Goal: Information Seeking & Learning: Learn about a topic

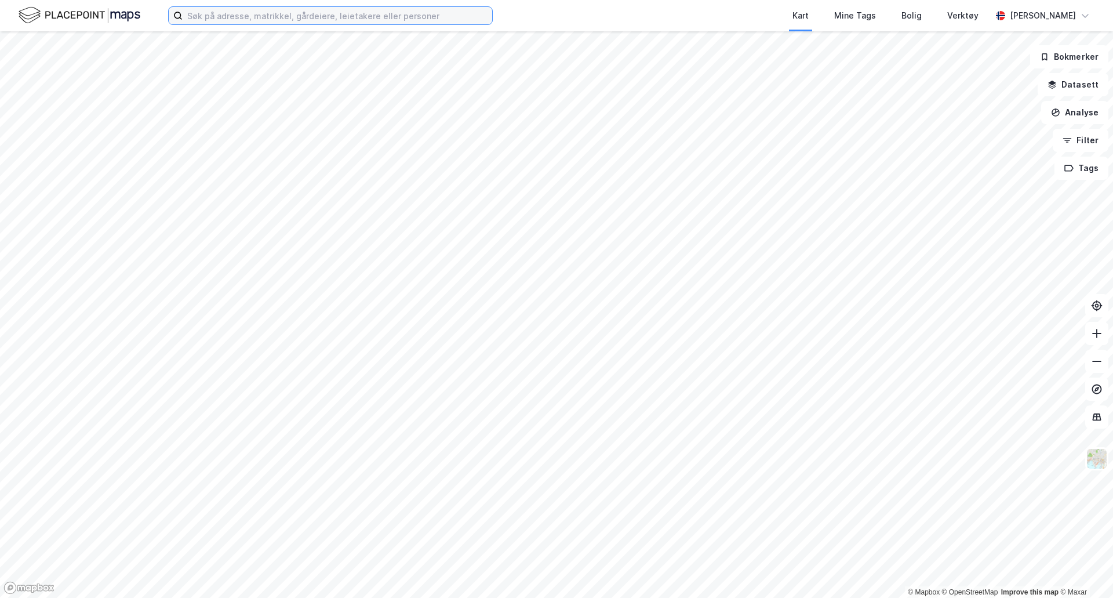
click at [466, 12] on input at bounding box center [338, 15] width 310 height 17
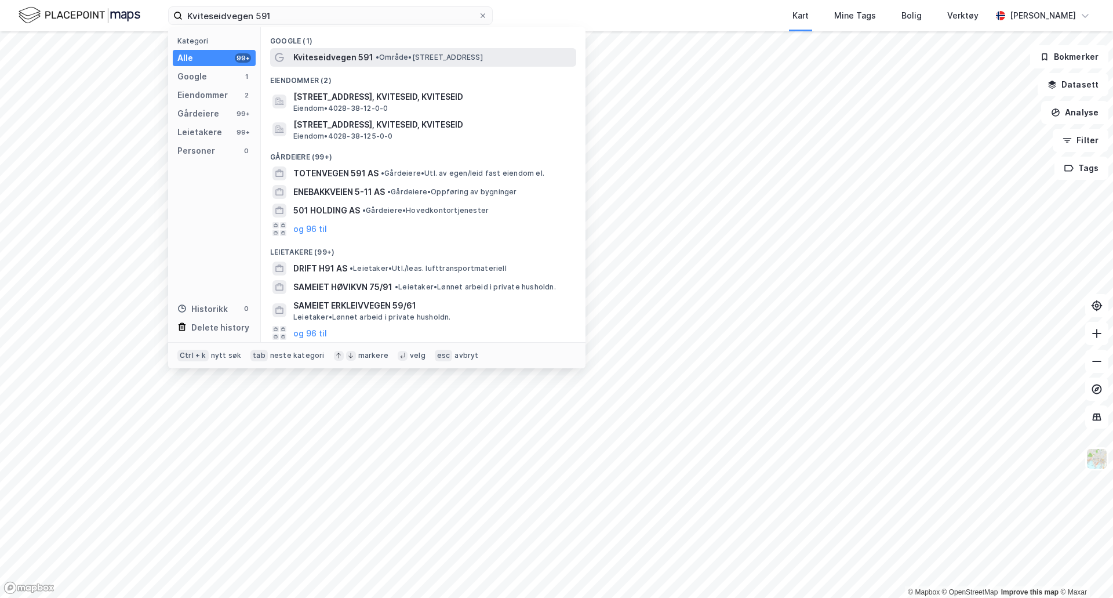
click at [448, 57] on span "• Område • [STREET_ADDRESS]" at bounding box center [429, 57] width 107 height 9
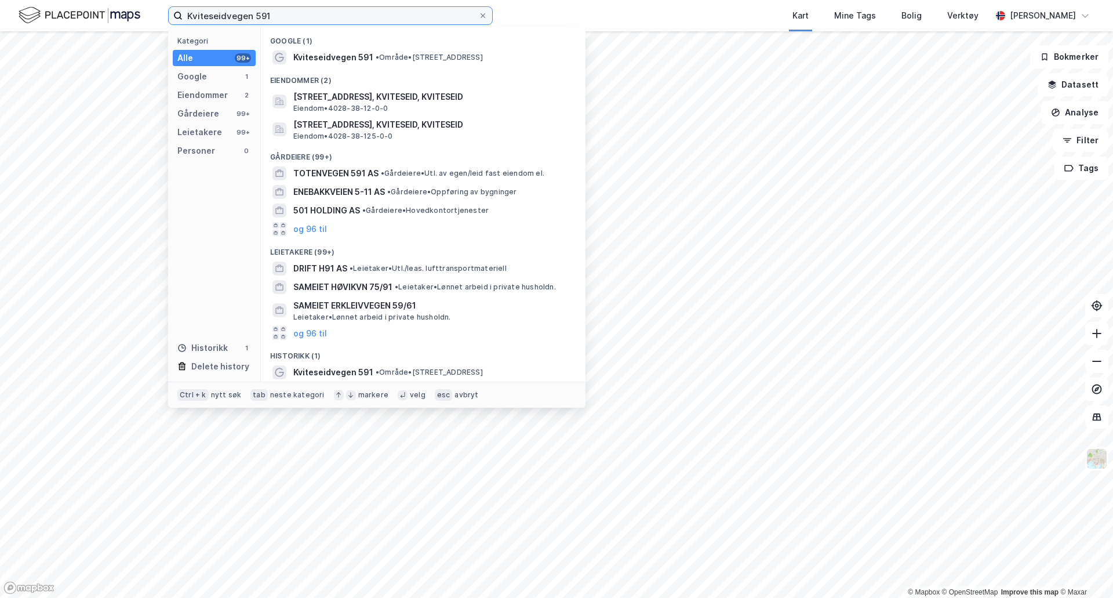
click at [320, 21] on input "Kviteseidvegen 591" at bounding box center [331, 15] width 296 height 17
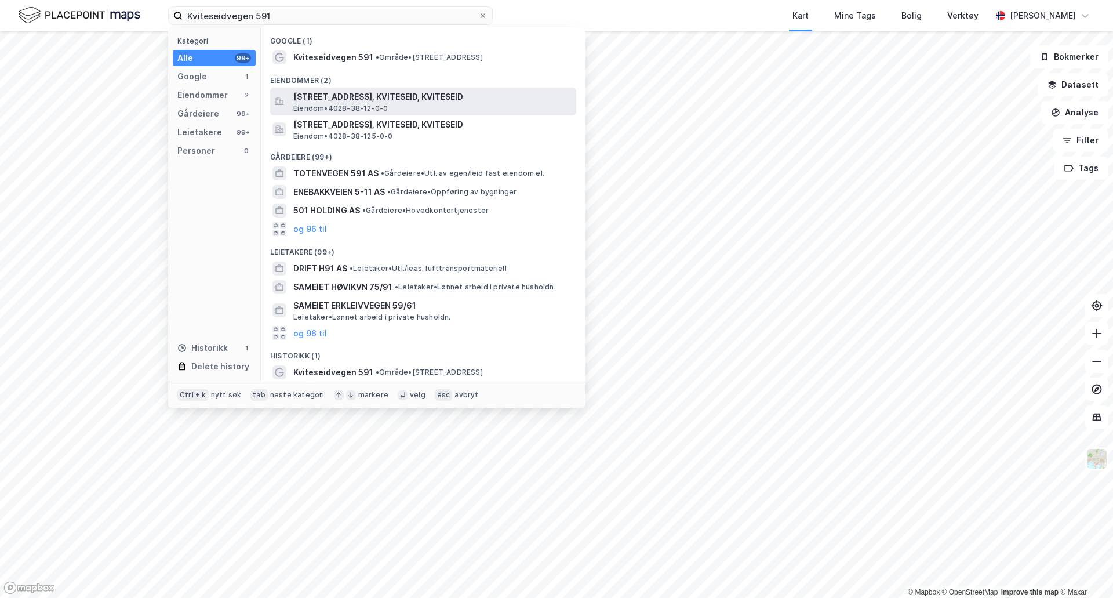
click at [362, 100] on span "[STREET_ADDRESS], KVITESEID, KVITESEID" at bounding box center [432, 97] width 278 height 14
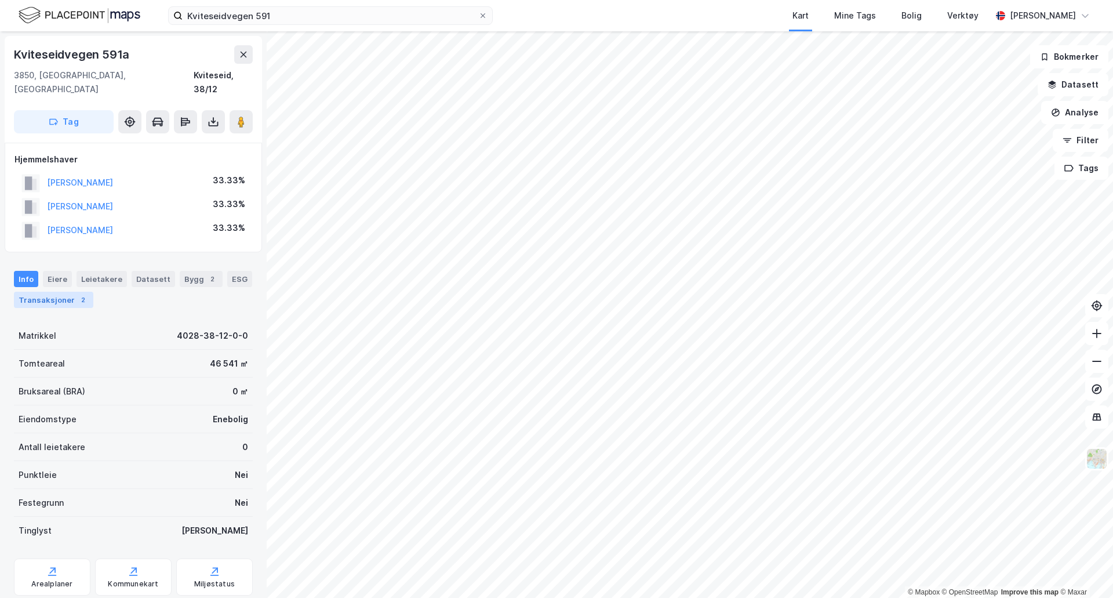
click at [67, 293] on div "Transaksjoner 2" at bounding box center [53, 300] width 79 height 16
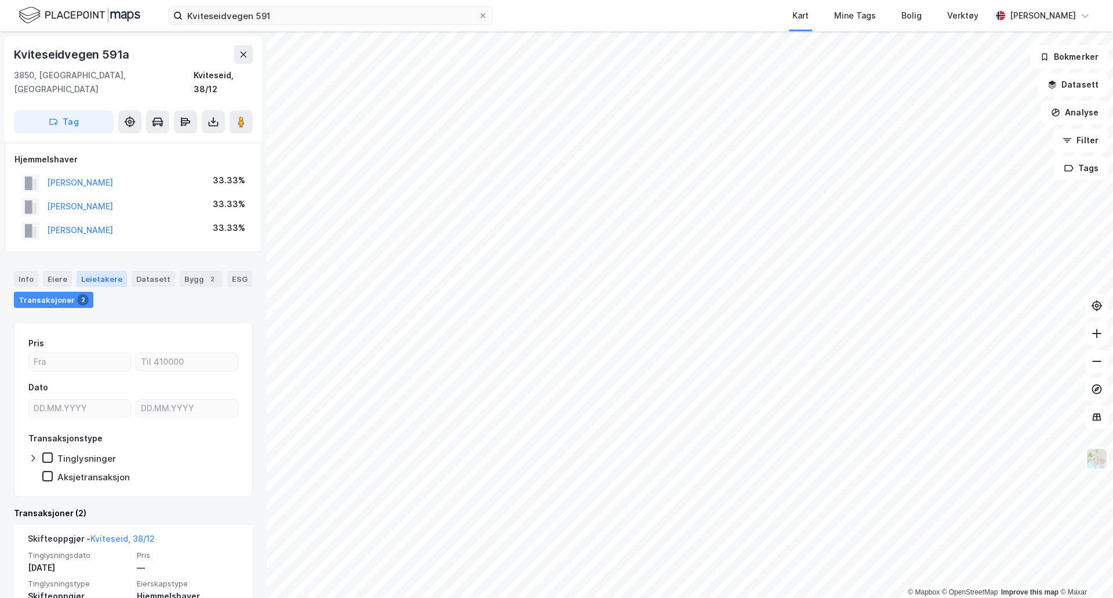
click at [110, 271] on div "Leietakere" at bounding box center [102, 279] width 50 height 16
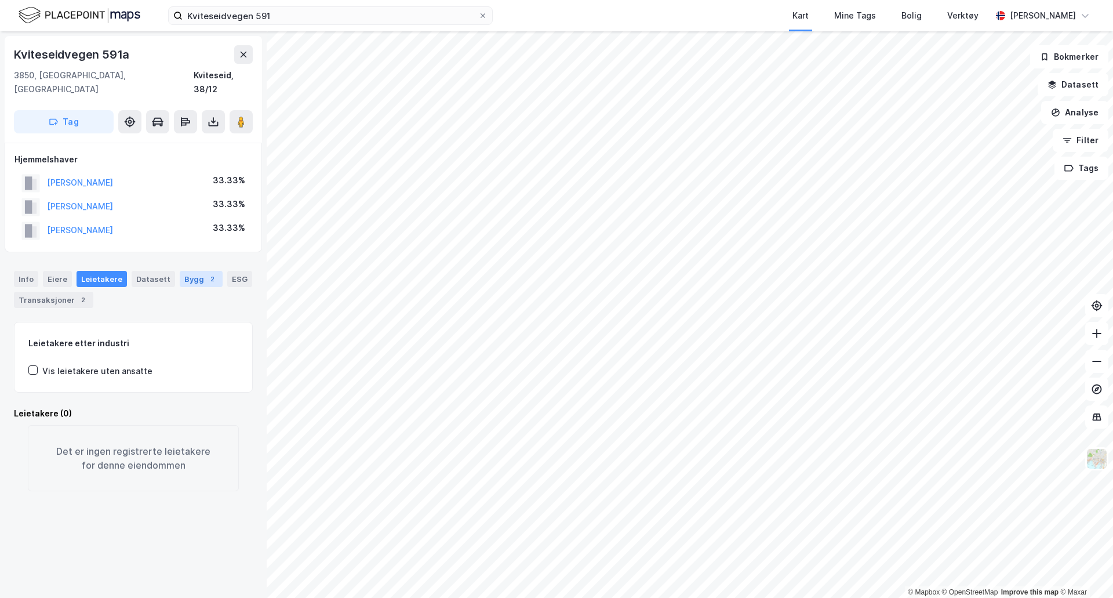
click at [189, 271] on div "Bygg 2" at bounding box center [201, 279] width 43 height 16
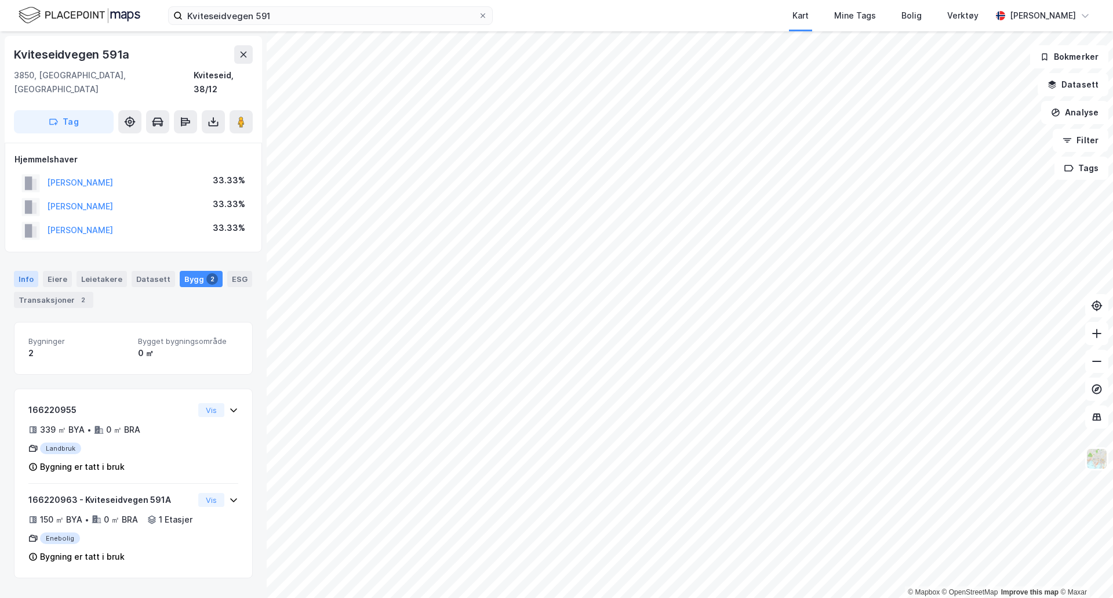
click at [20, 271] on div "Info" at bounding box center [26, 279] width 24 height 16
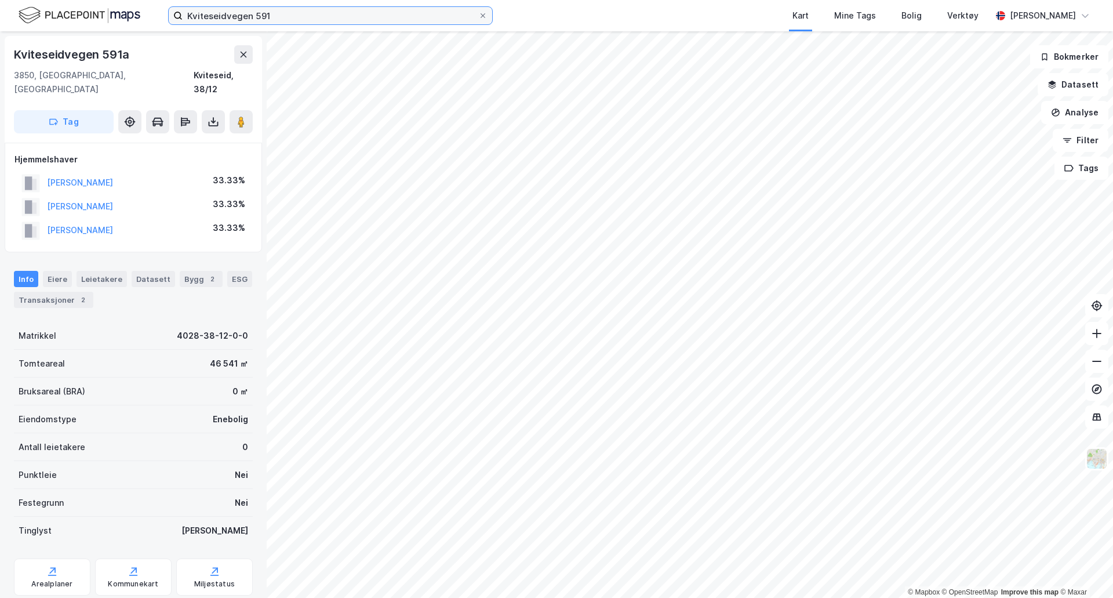
click at [365, 21] on input "Kviteseidvegen 591" at bounding box center [331, 15] width 296 height 17
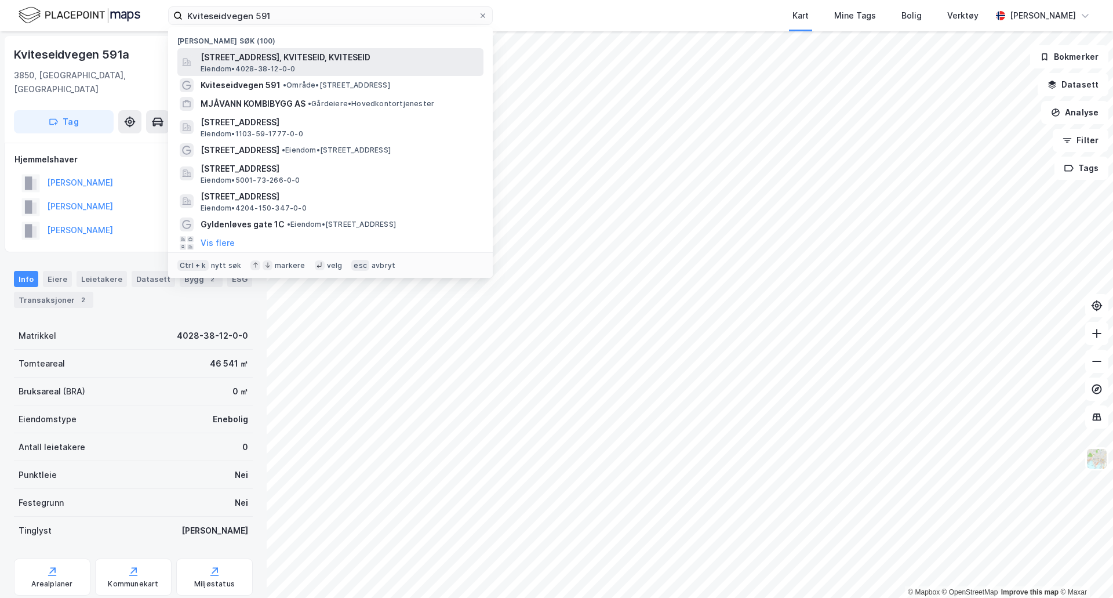
click at [355, 68] on div "[STREET_ADDRESS], KVITESEID, KVITESEID Eiendom • 4028-38-12-0-0" at bounding box center [341, 61] width 281 height 23
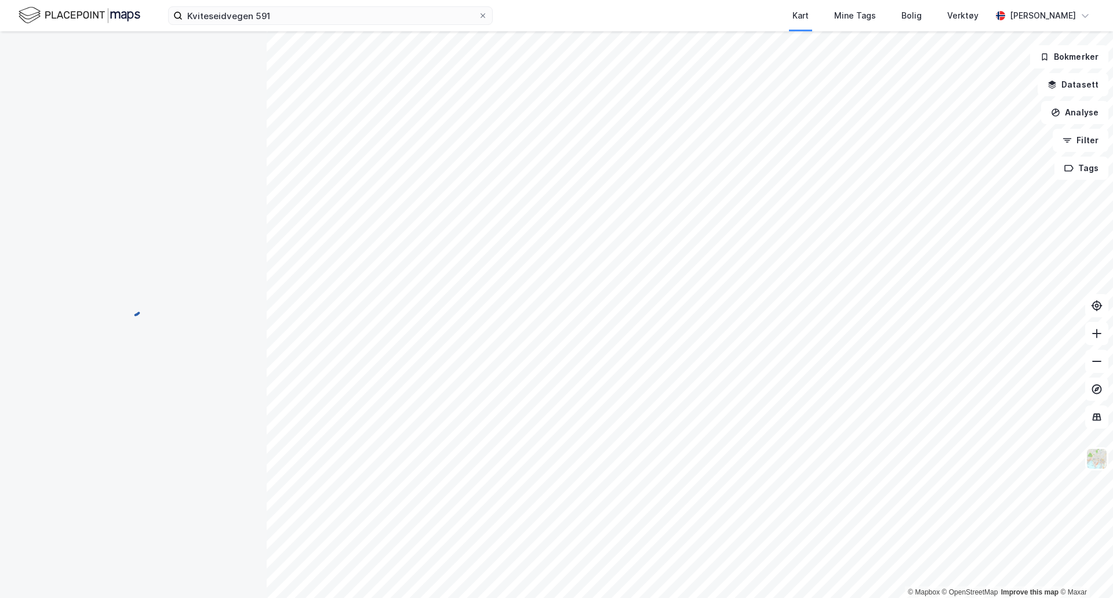
scroll to position [2, 0]
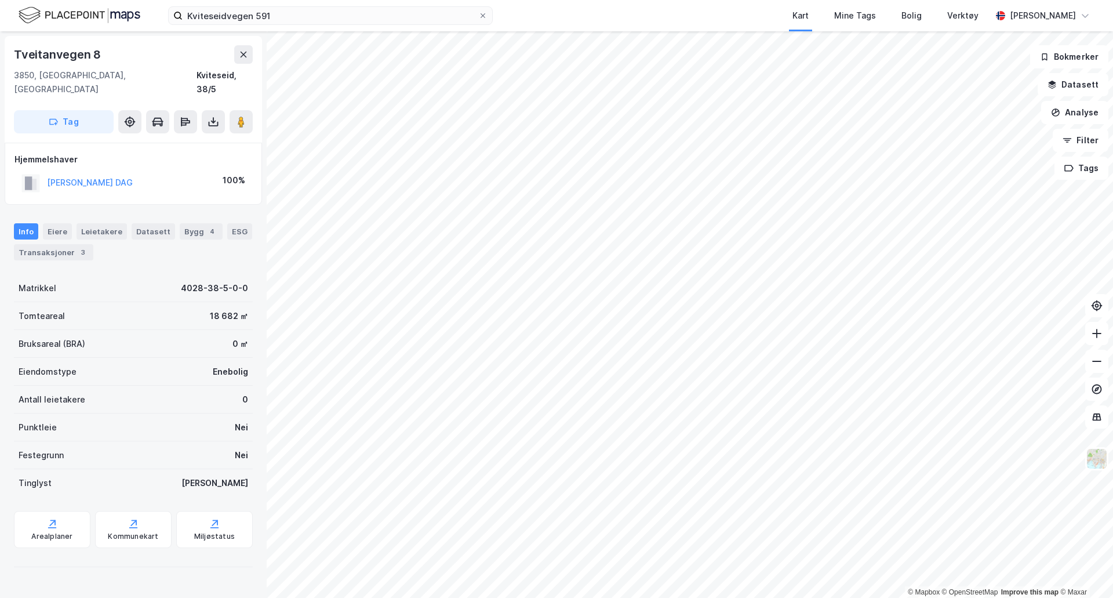
click at [702, 24] on div "Kviteseidvegen 591 Kart Mine Tags Bolig Verktøy [PERSON_NAME] © Mapbox © OpenSt…" at bounding box center [556, 299] width 1113 height 598
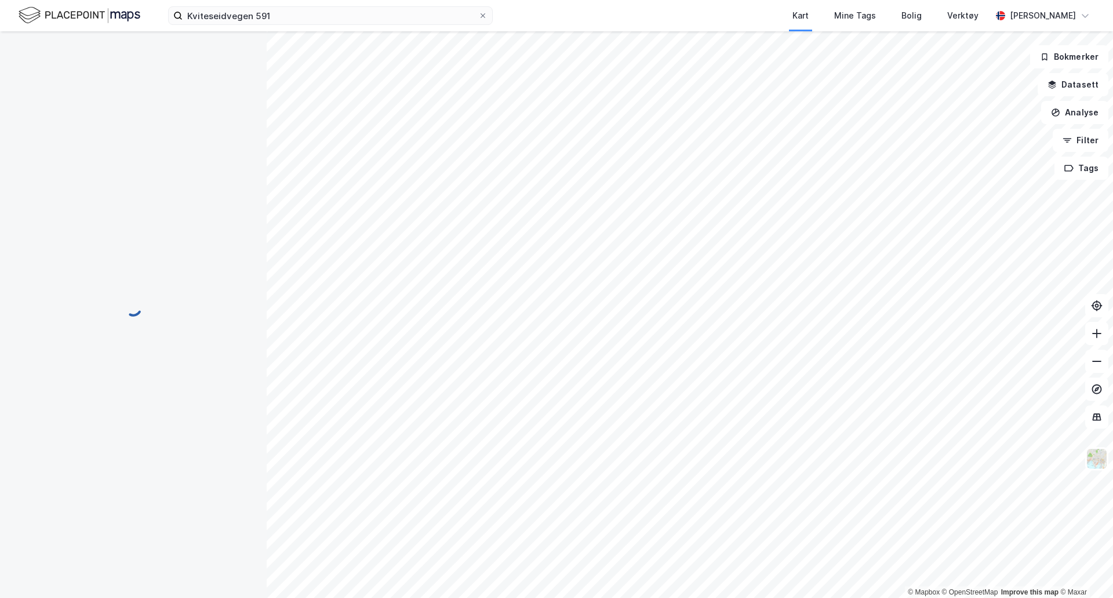
scroll to position [2, 0]
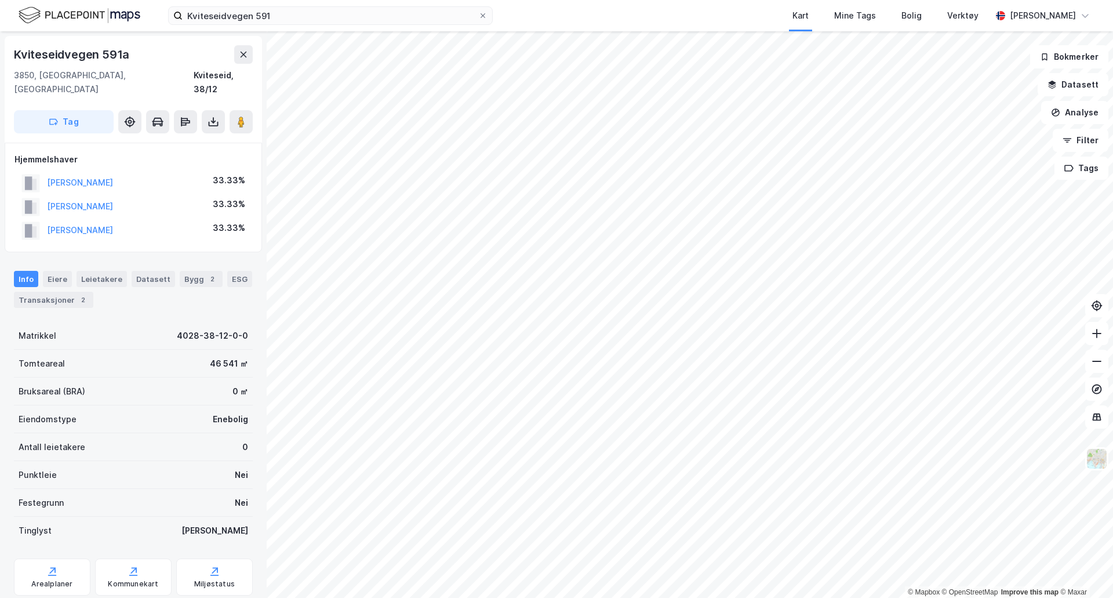
scroll to position [2, 0]
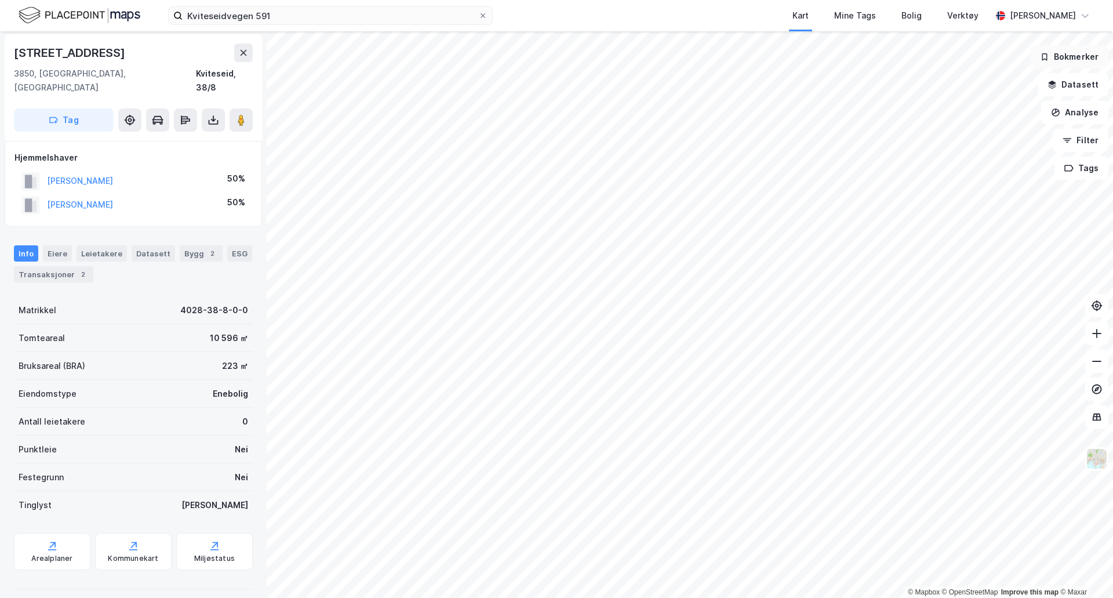
scroll to position [2, 0]
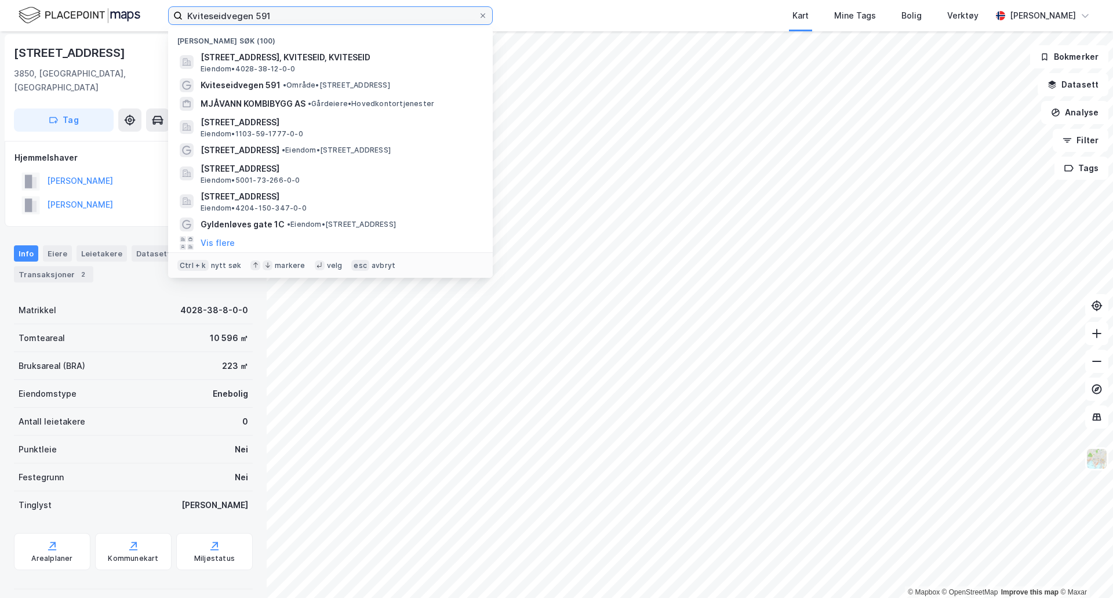
click at [274, 22] on input "Kviteseidvegen 591" at bounding box center [331, 15] width 296 height 17
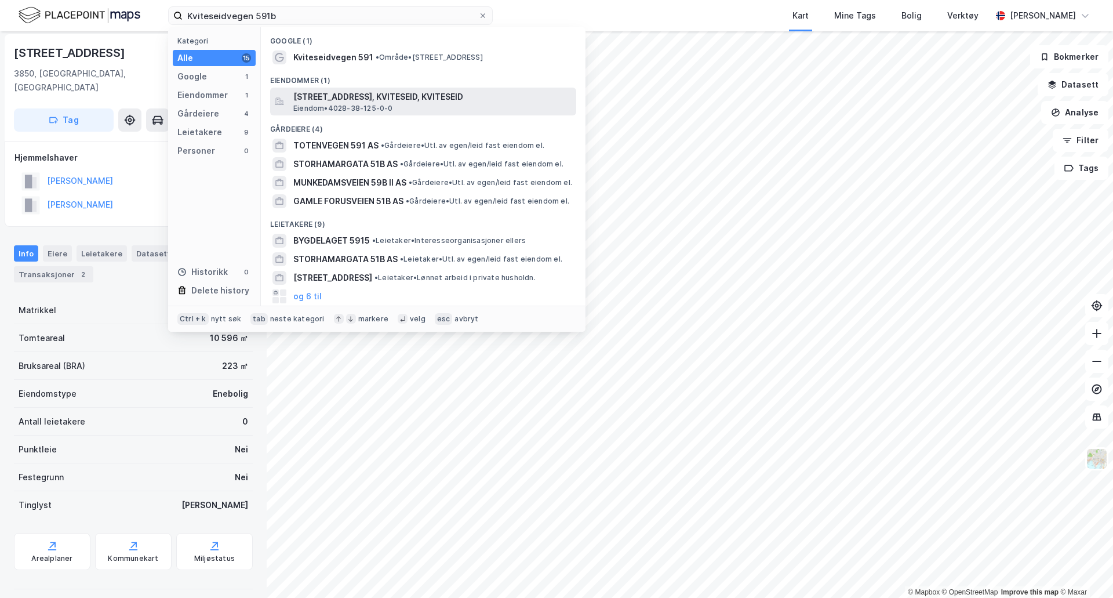
click at [412, 99] on span "[STREET_ADDRESS], KVITESEID, KVITESEID" at bounding box center [432, 97] width 278 height 14
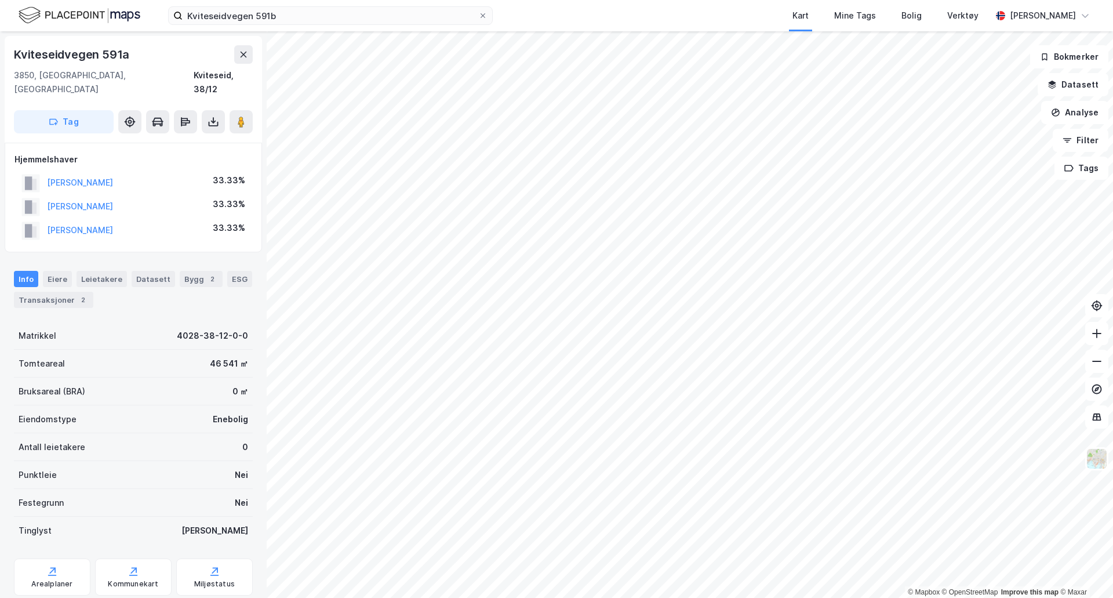
scroll to position [2, 0]
click at [62, 269] on div "Eiere" at bounding box center [57, 277] width 29 height 16
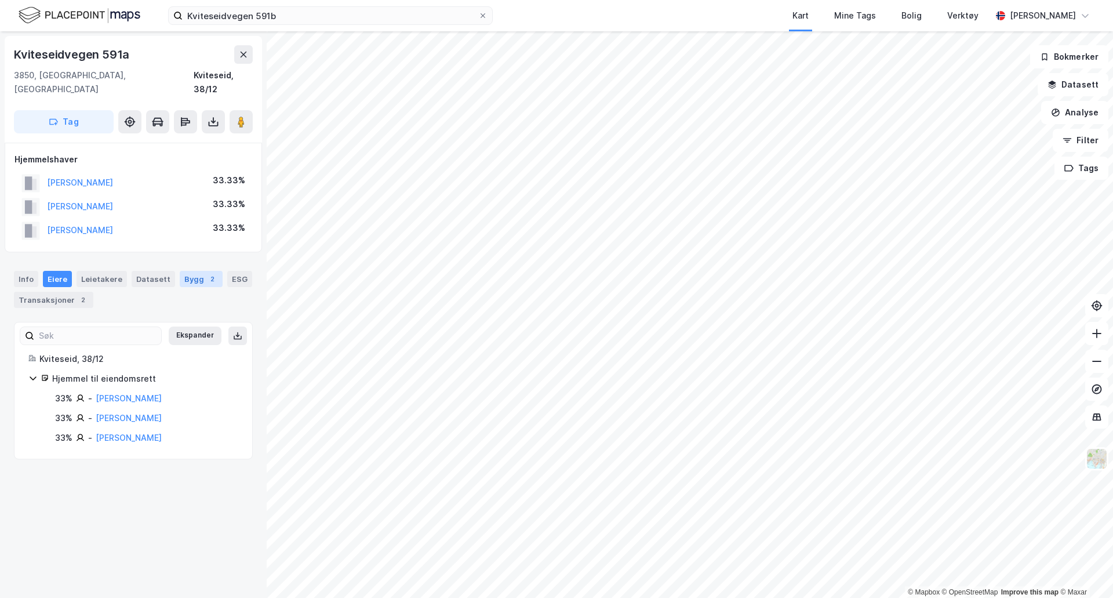
click at [182, 271] on div "Bygg 2" at bounding box center [201, 279] width 43 height 16
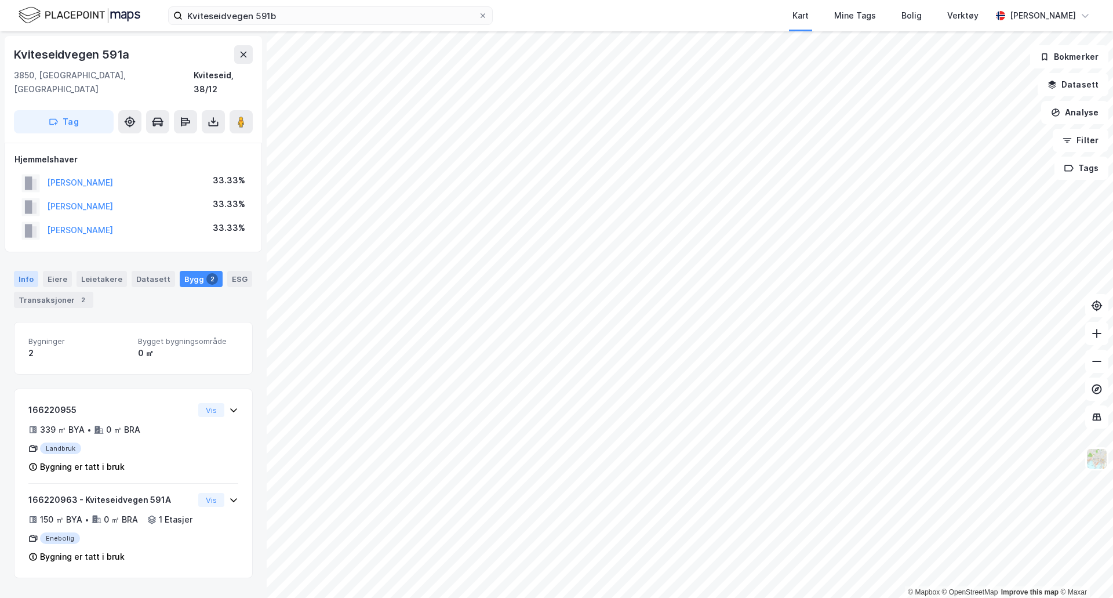
click at [25, 271] on div "Info" at bounding box center [26, 279] width 24 height 16
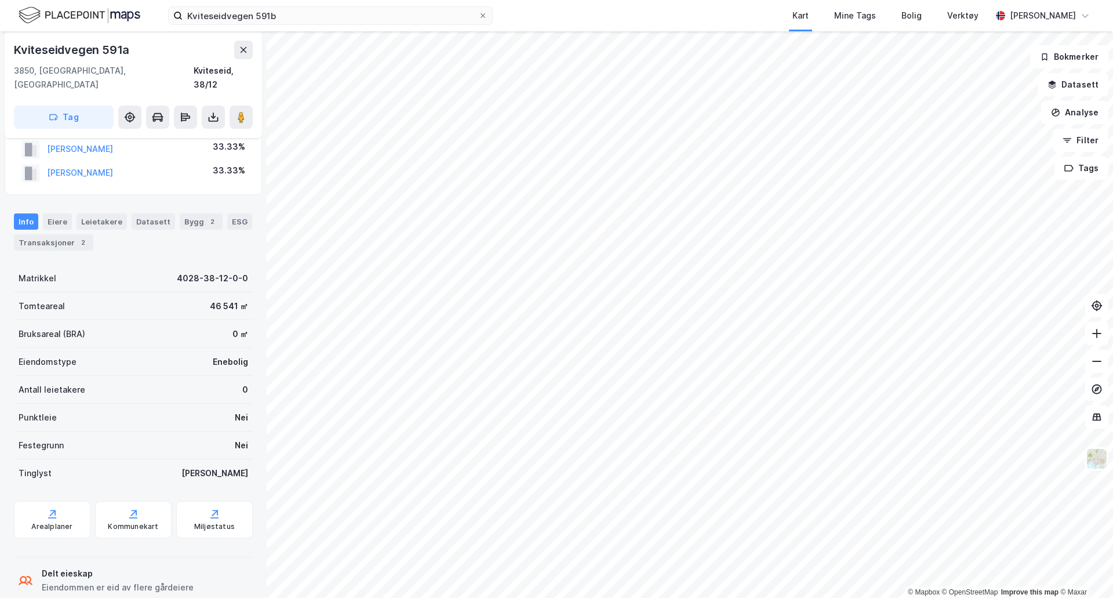
scroll to position [68, 0]
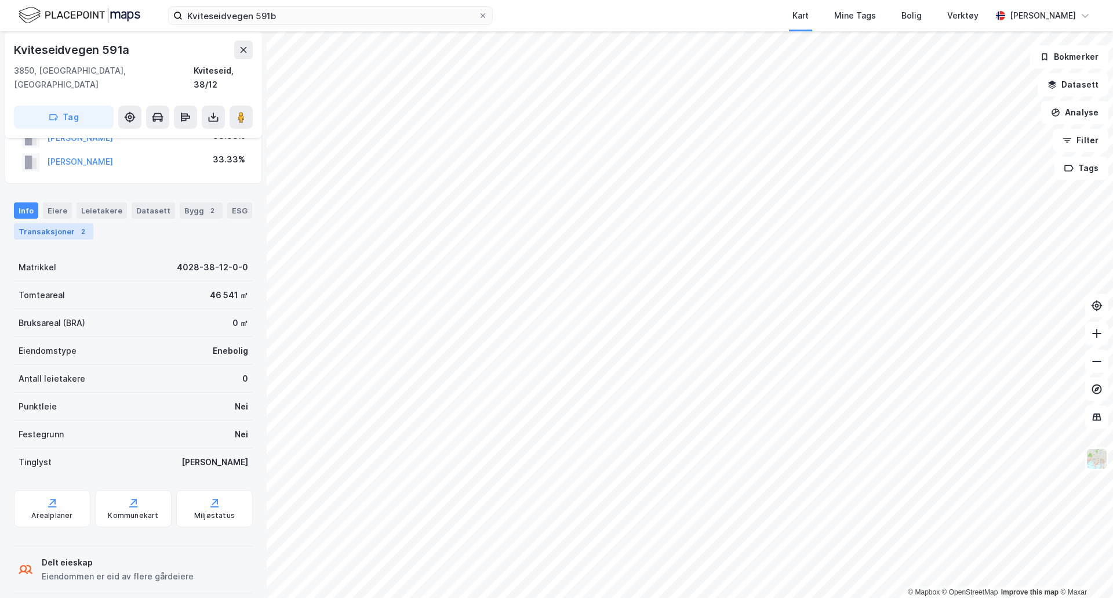
click at [64, 223] on div "Transaksjoner 2" at bounding box center [53, 231] width 79 height 16
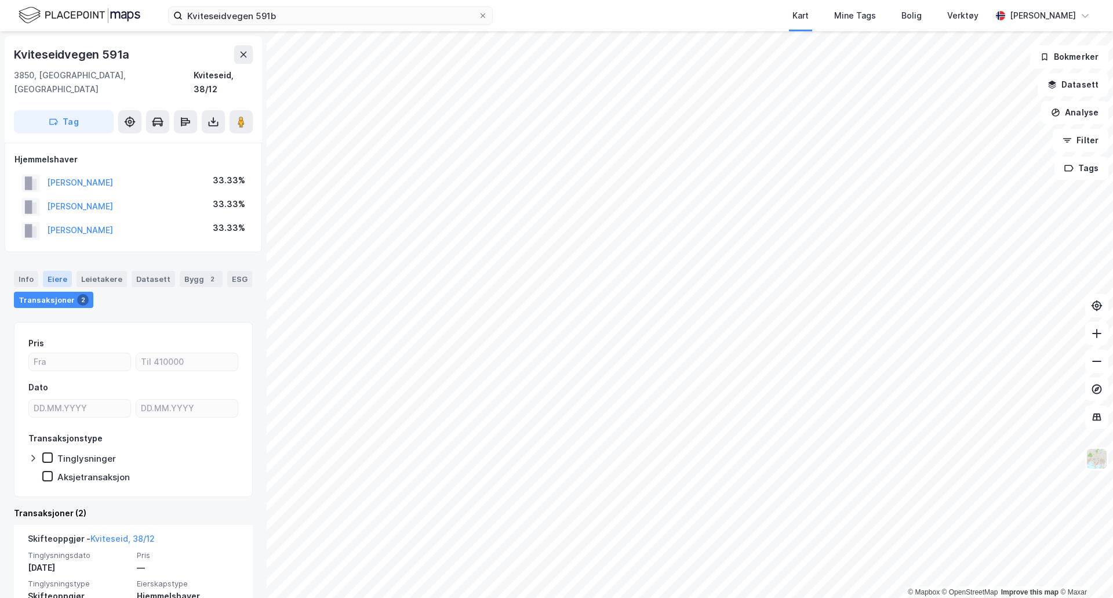
click at [66, 271] on div "Eiere" at bounding box center [57, 279] width 29 height 16
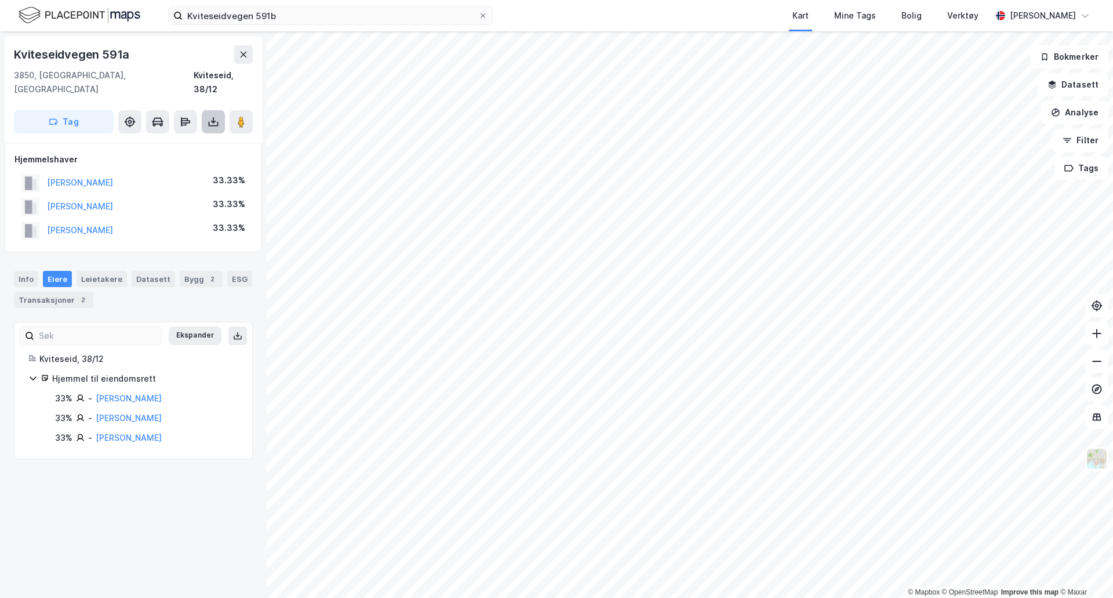
click at [215, 116] on icon at bounding box center [214, 122] width 12 height 12
click at [187, 159] on div "Last ned matrikkelrapport" at bounding box center [170, 163] width 96 height 9
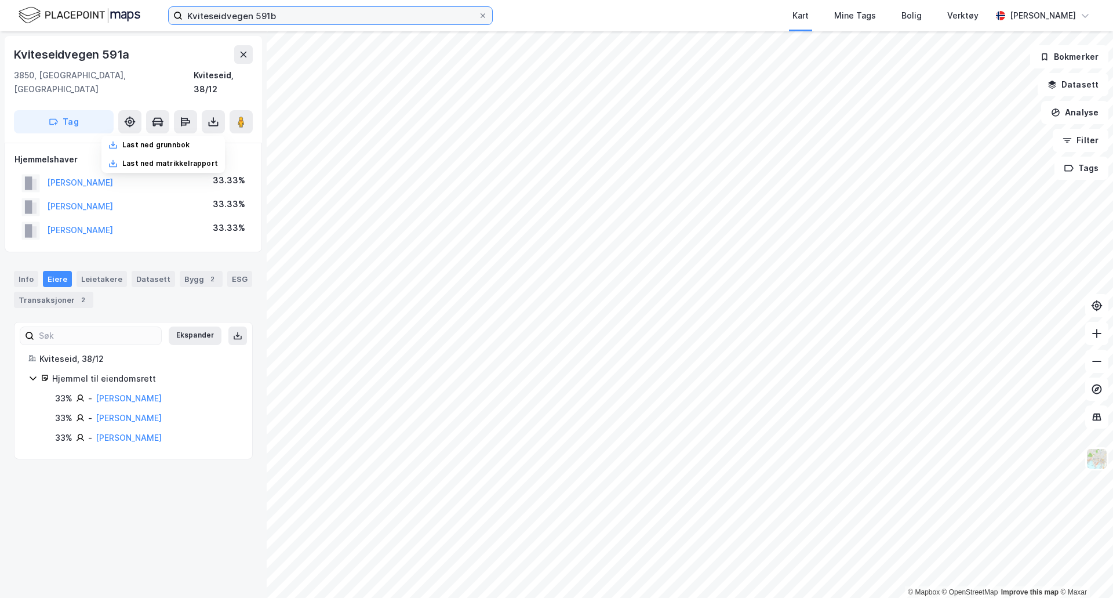
click at [354, 19] on input "Kviteseidvegen 591b" at bounding box center [331, 15] width 296 height 17
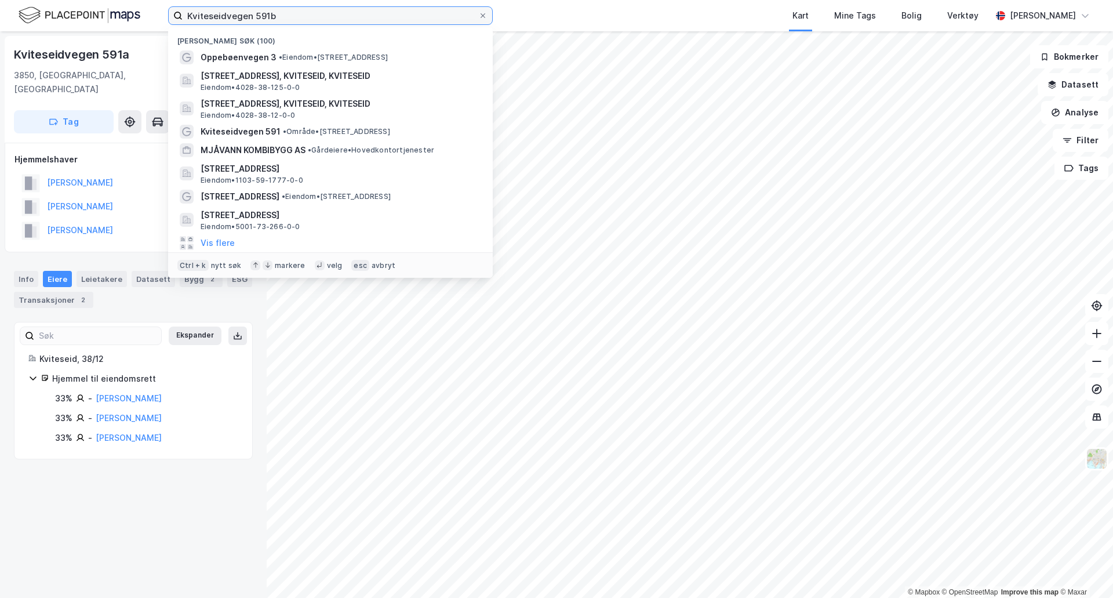
click at [354, 19] on input "Kviteseidvegen 591b" at bounding box center [331, 15] width 296 height 17
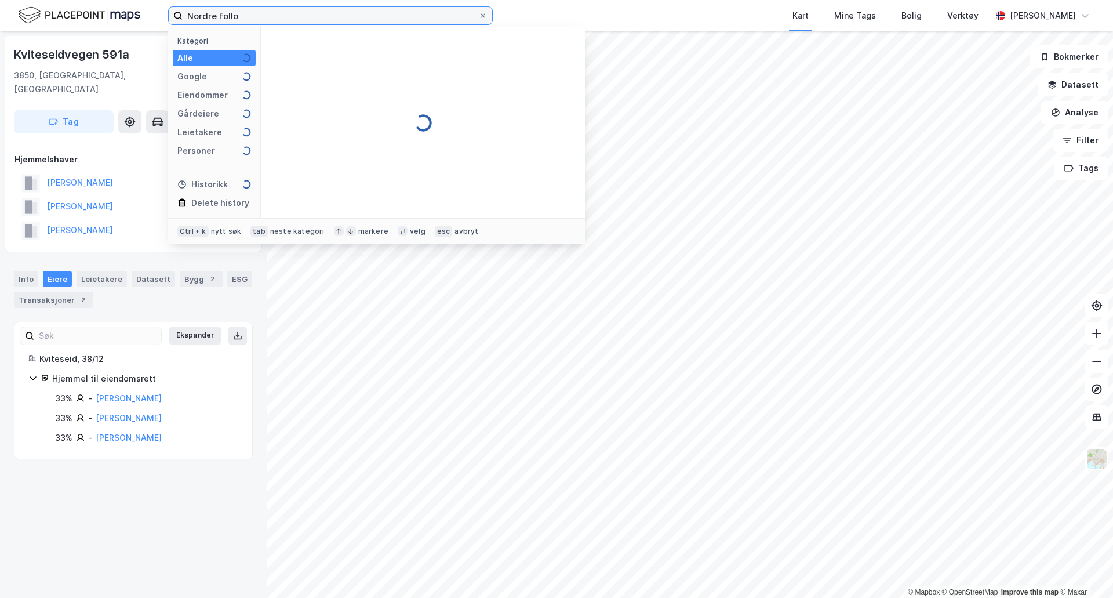
type input "Nordre follo"
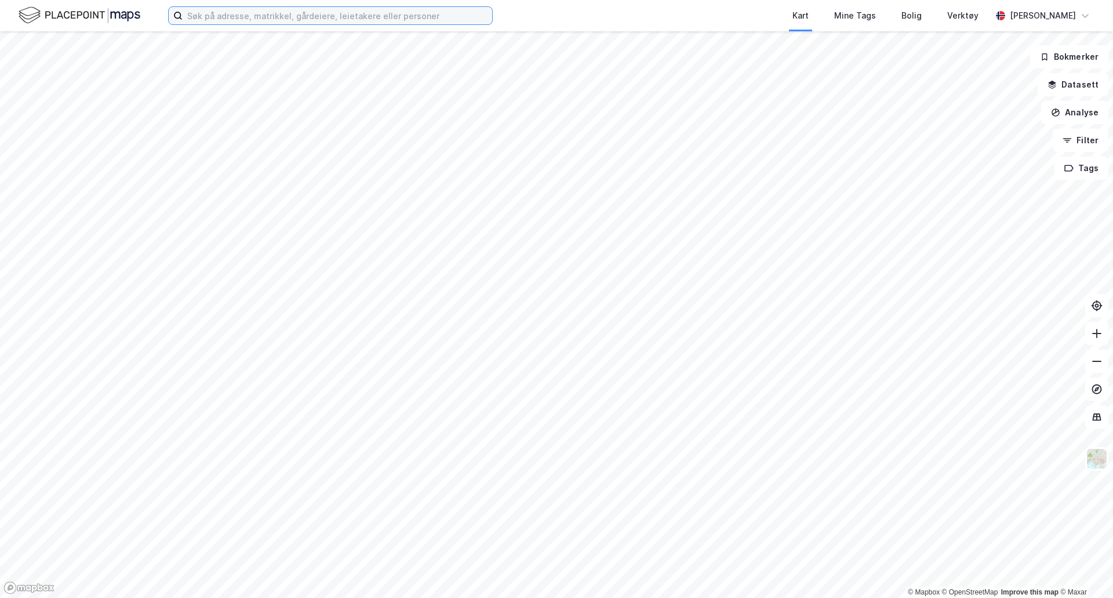
click at [209, 19] on input at bounding box center [338, 15] width 310 height 17
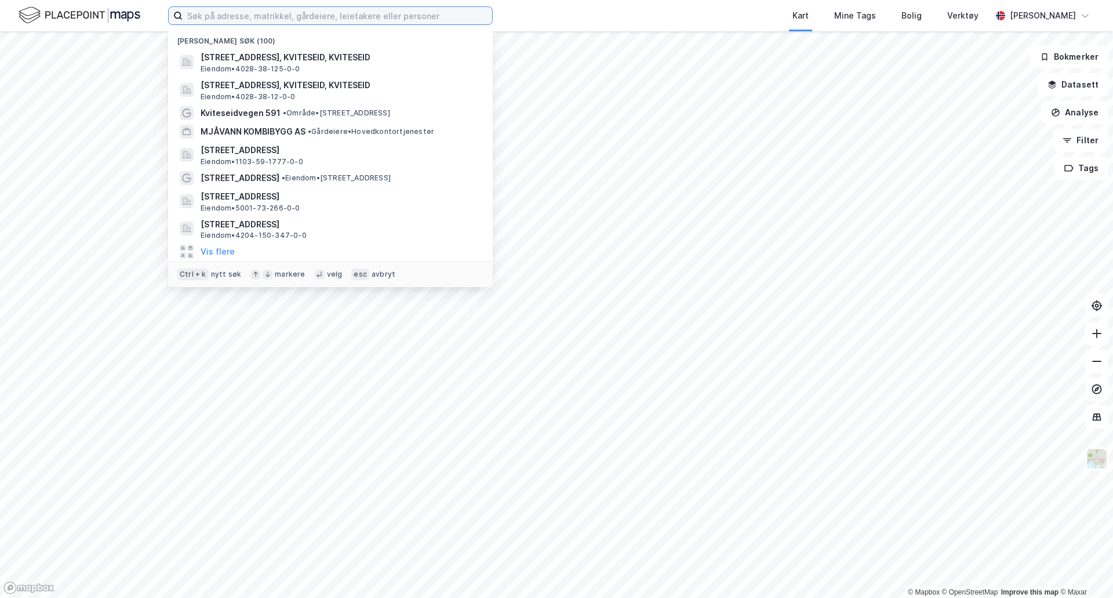
paste input "[STREET_ADDRESS]"
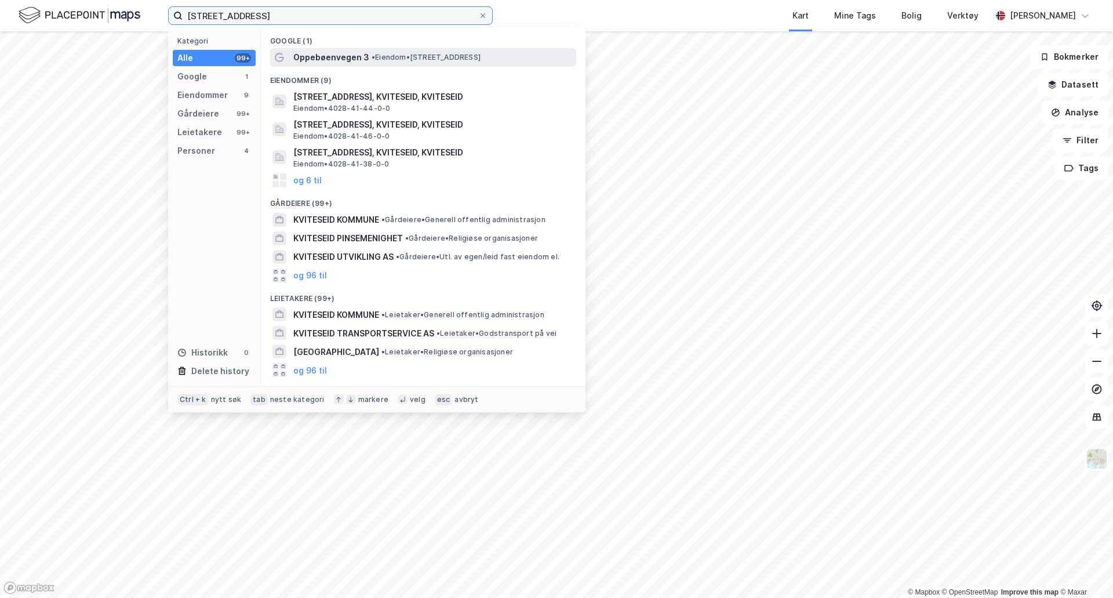
type input "[STREET_ADDRESS]"
click at [336, 55] on span "Oppebøenvegen 3" at bounding box center [331, 57] width 76 height 14
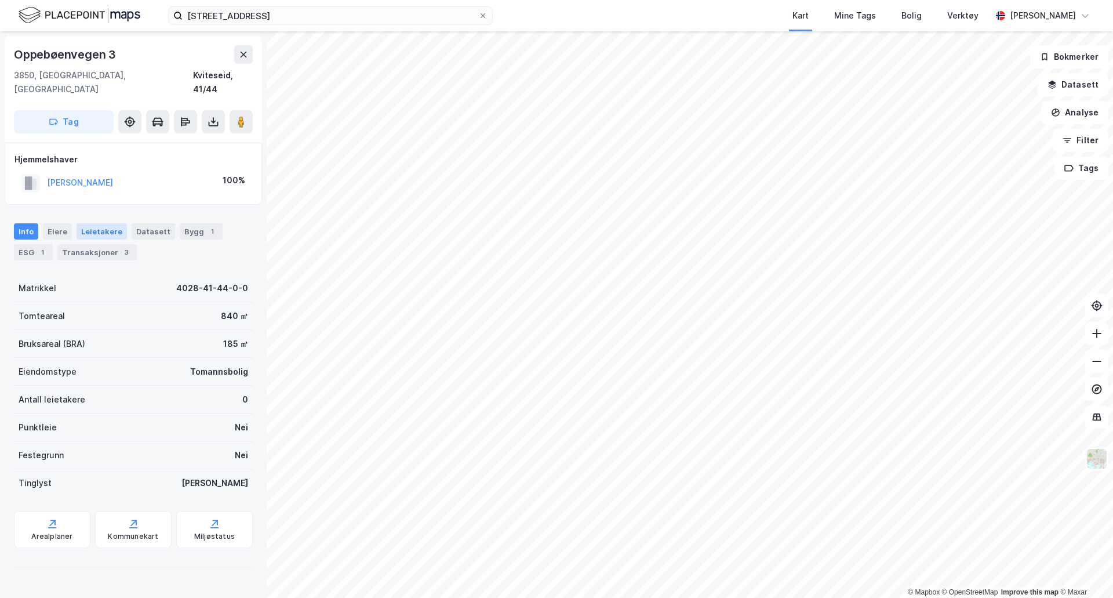
click at [103, 223] on div "Leietakere" at bounding box center [102, 231] width 50 height 16
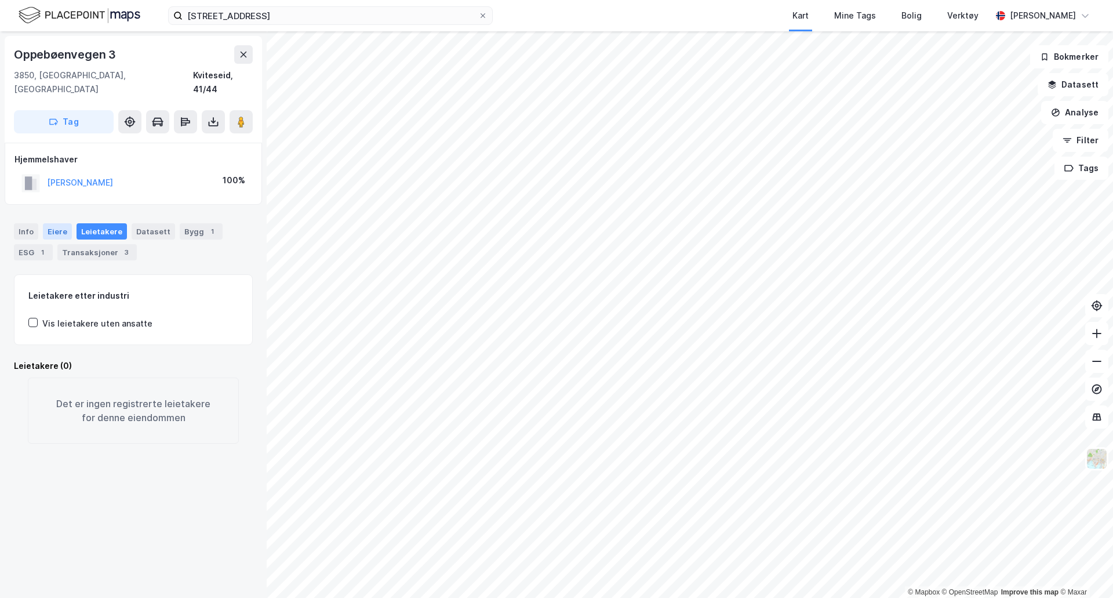
click at [57, 223] on div "Eiere" at bounding box center [57, 231] width 29 height 16
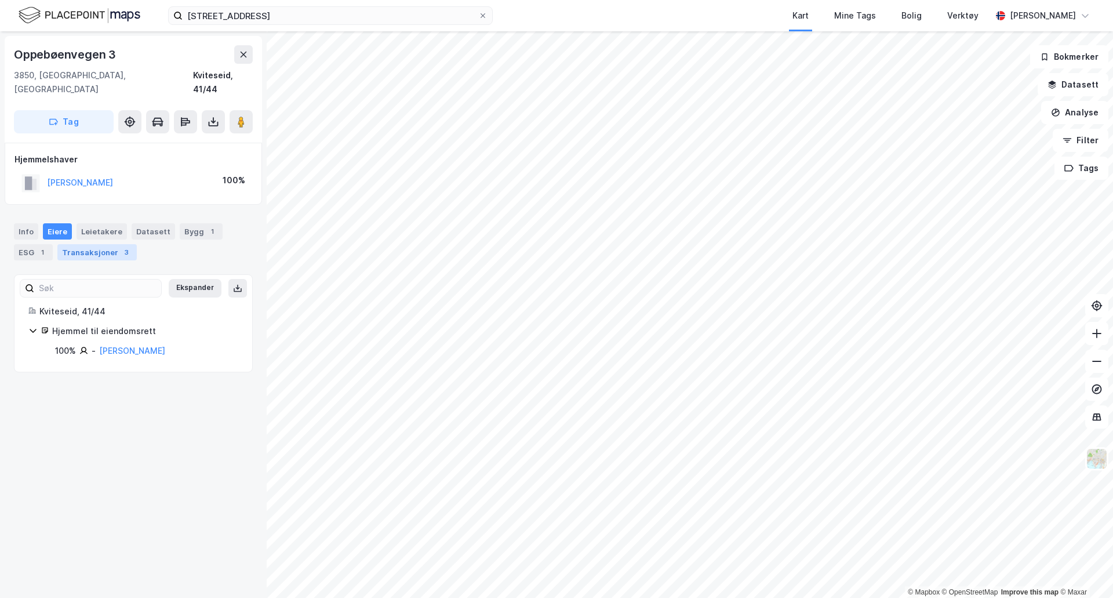
click at [82, 244] on div "Transaksjoner 3" at bounding box center [96, 252] width 79 height 16
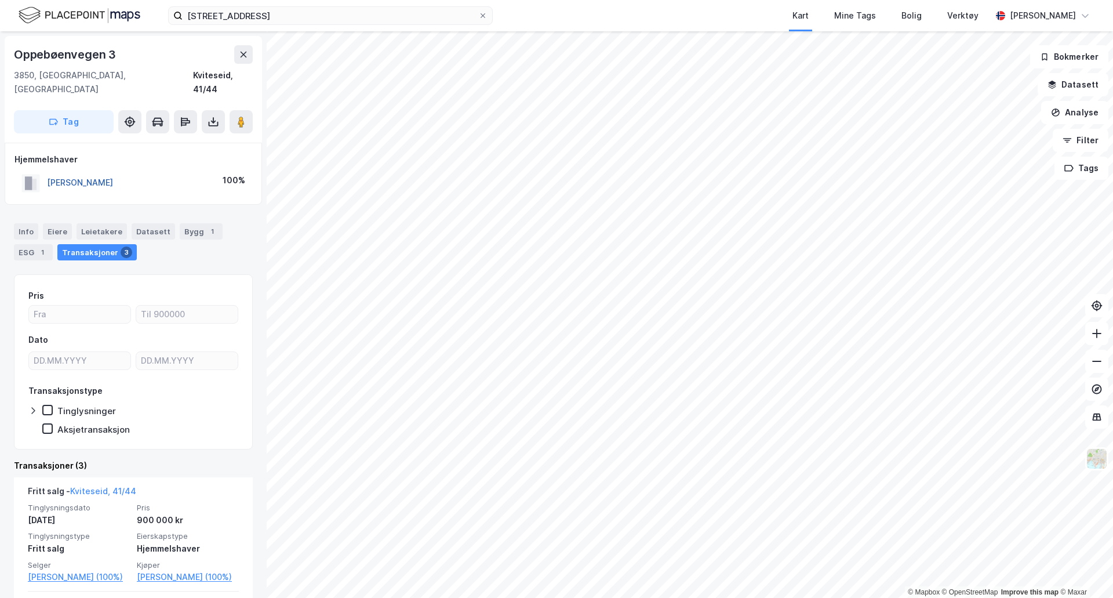
click at [0, 0] on button "[PERSON_NAME]" at bounding box center [0, 0] width 0 height 0
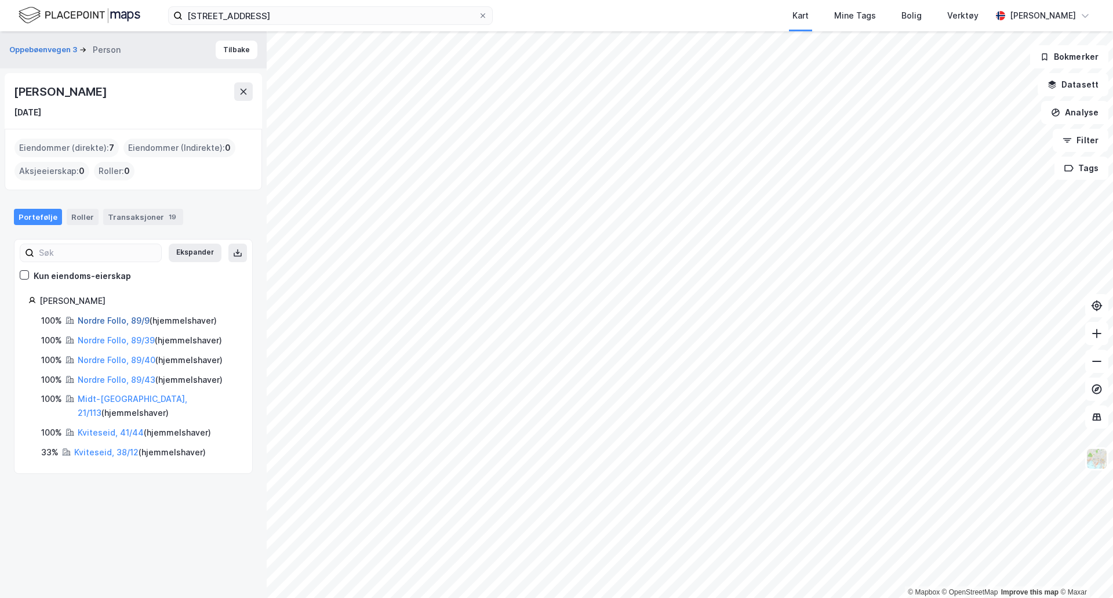
click at [125, 318] on link "Nordre Follo, 89/9" at bounding box center [114, 320] width 72 height 10
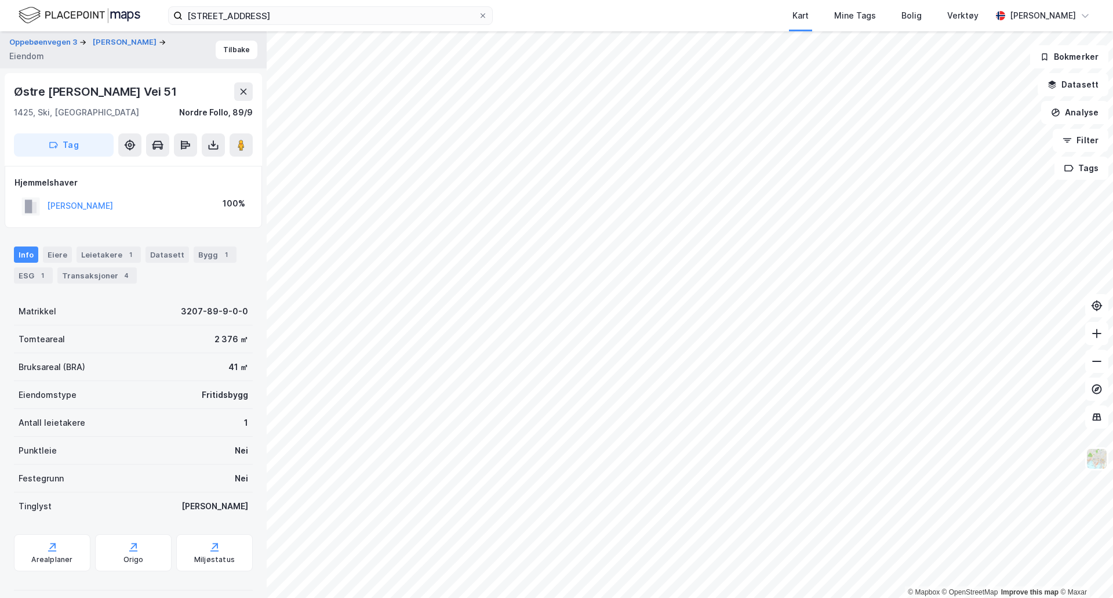
scroll to position [2, 0]
click at [104, 253] on div "Leietakere 1" at bounding box center [109, 252] width 64 height 16
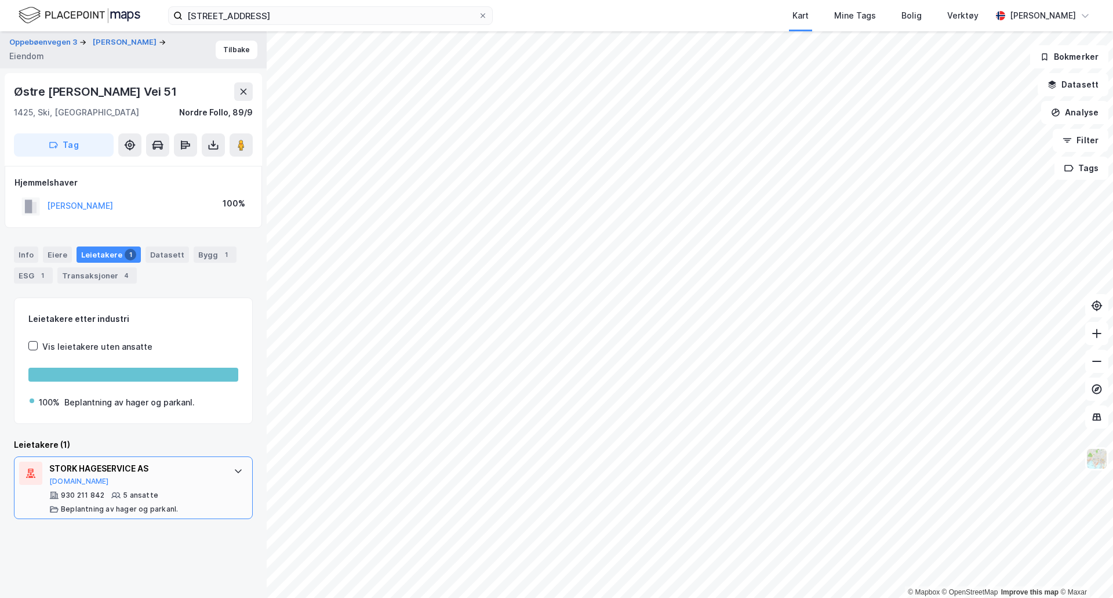
click at [234, 471] on icon at bounding box center [238, 470] width 9 height 9
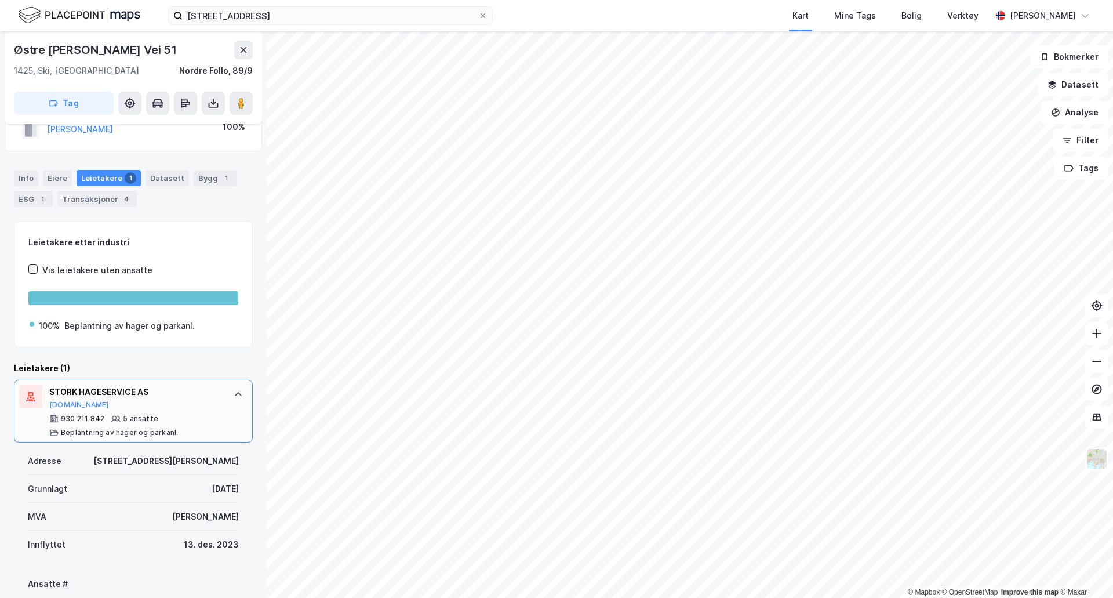
scroll to position [58, 0]
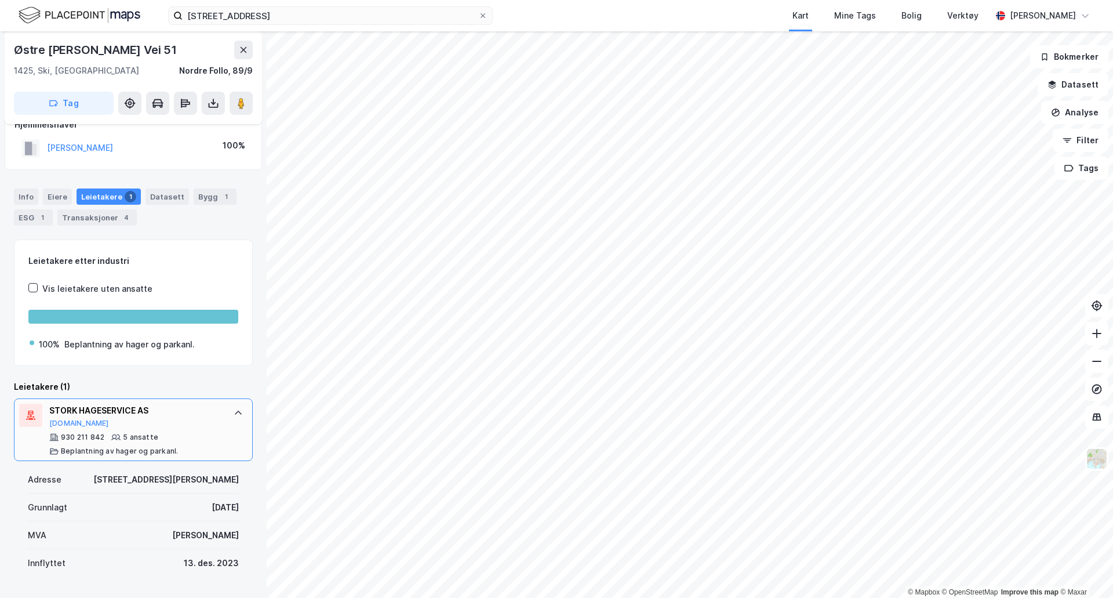
click at [134, 418] on div "STORK HAGESERVICE AS Proff.no" at bounding box center [135, 416] width 173 height 24
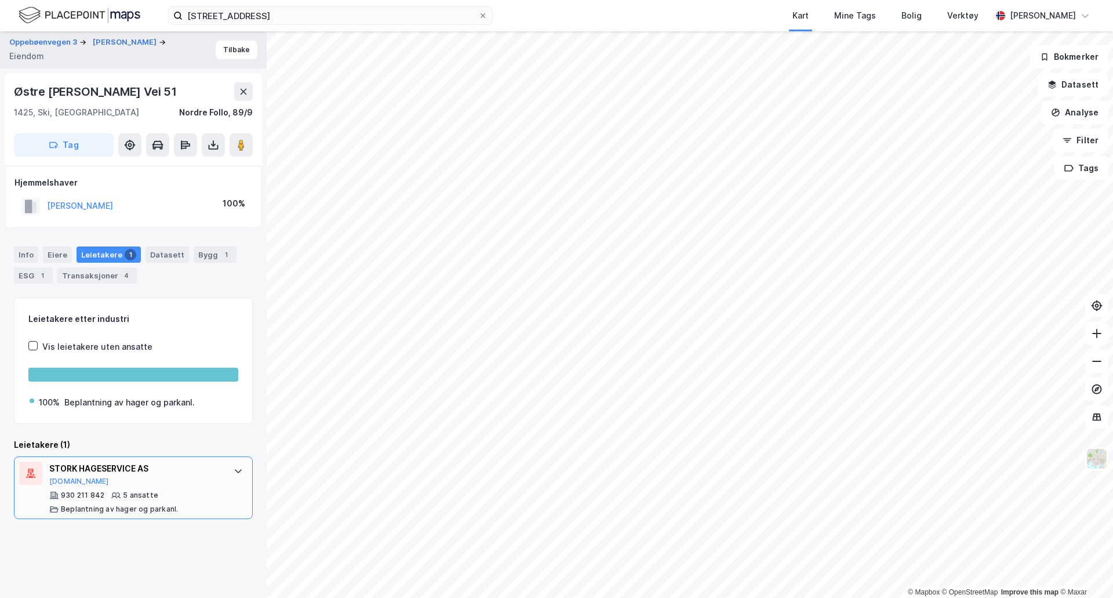
scroll to position [0, 0]
click at [242, 480] on div "STORK HAGESERVICE AS Proff.no 930 211 842 5 ansatte Beplantning av hager og par…" at bounding box center [133, 487] width 239 height 63
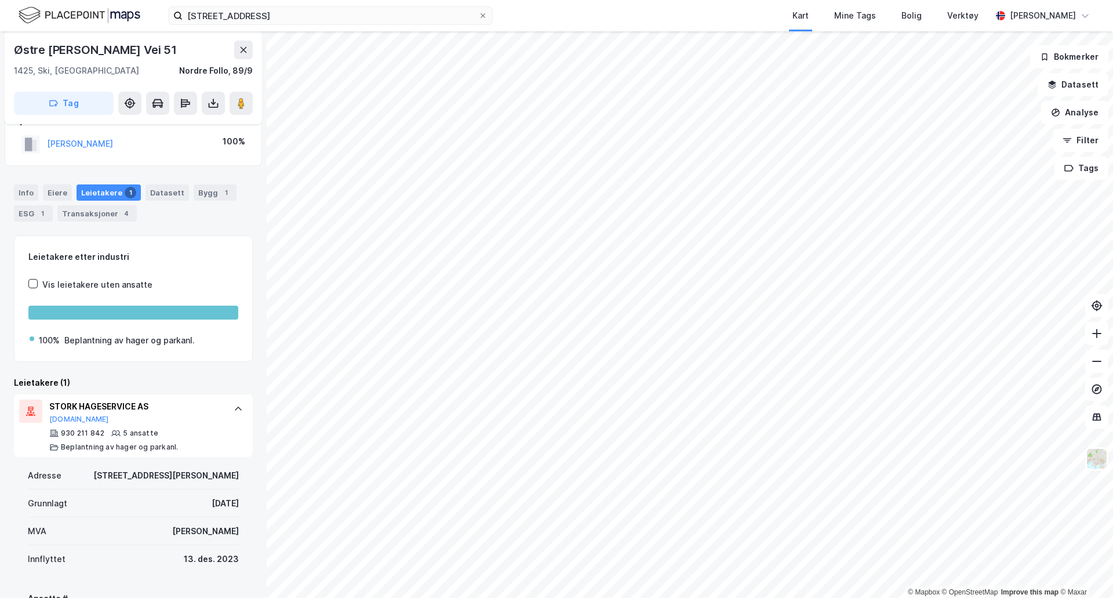
scroll to position [4, 0]
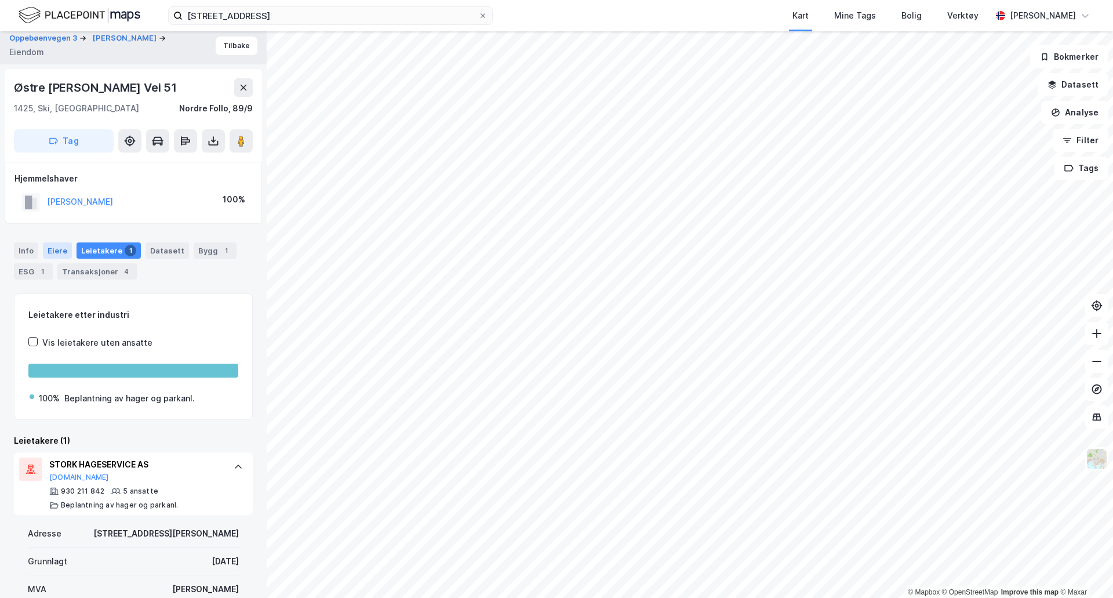
click at [62, 252] on div "Eiere" at bounding box center [57, 250] width 29 height 16
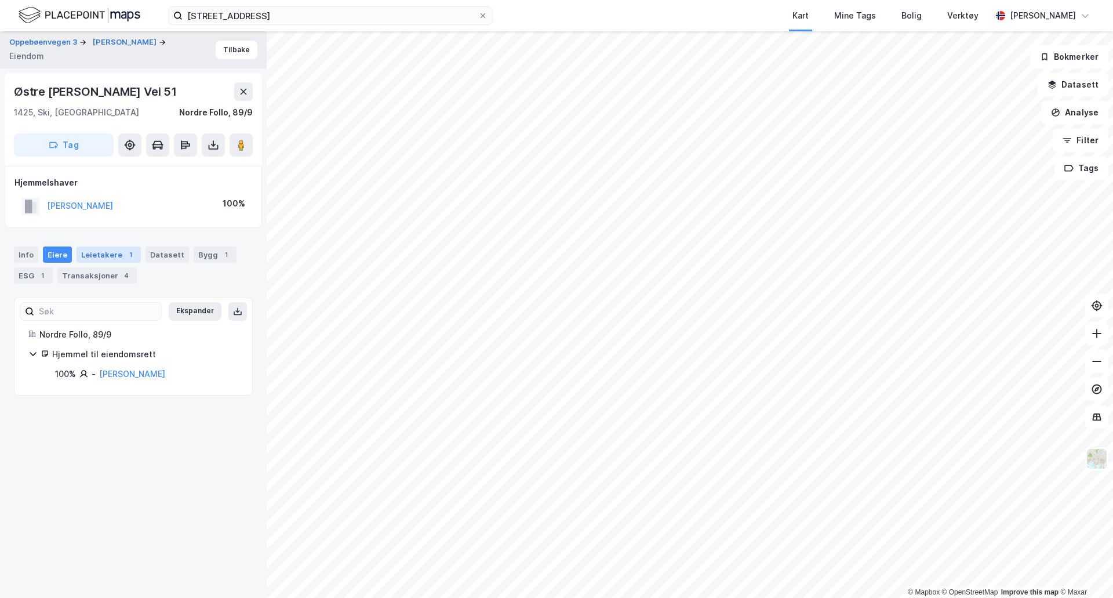
click at [86, 260] on div "Leietakere 1" at bounding box center [109, 254] width 64 height 16
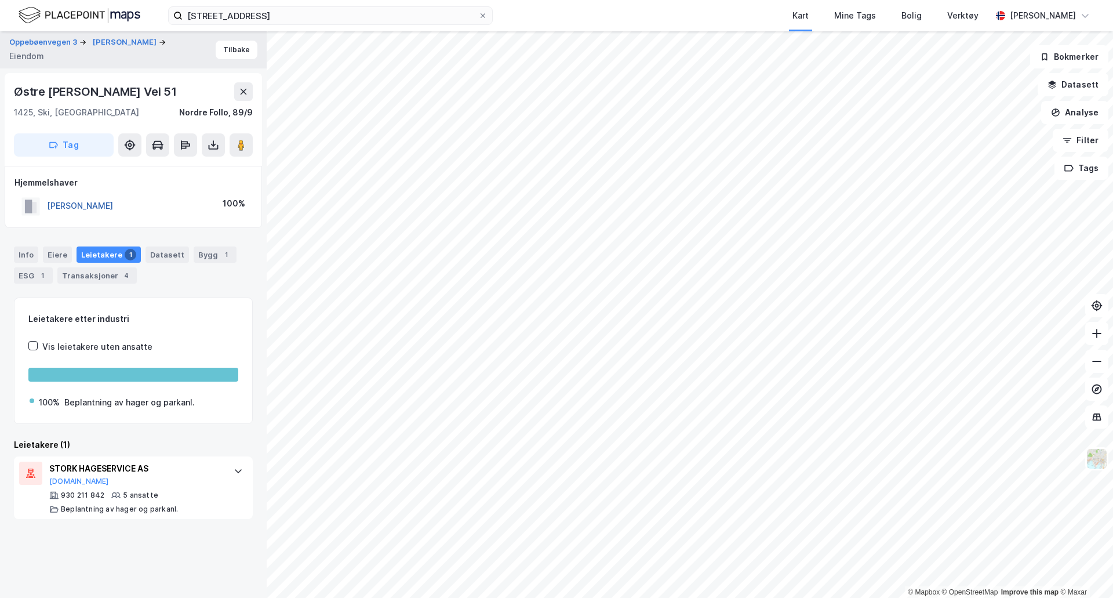
click at [0, 0] on button "[PERSON_NAME]" at bounding box center [0, 0] width 0 height 0
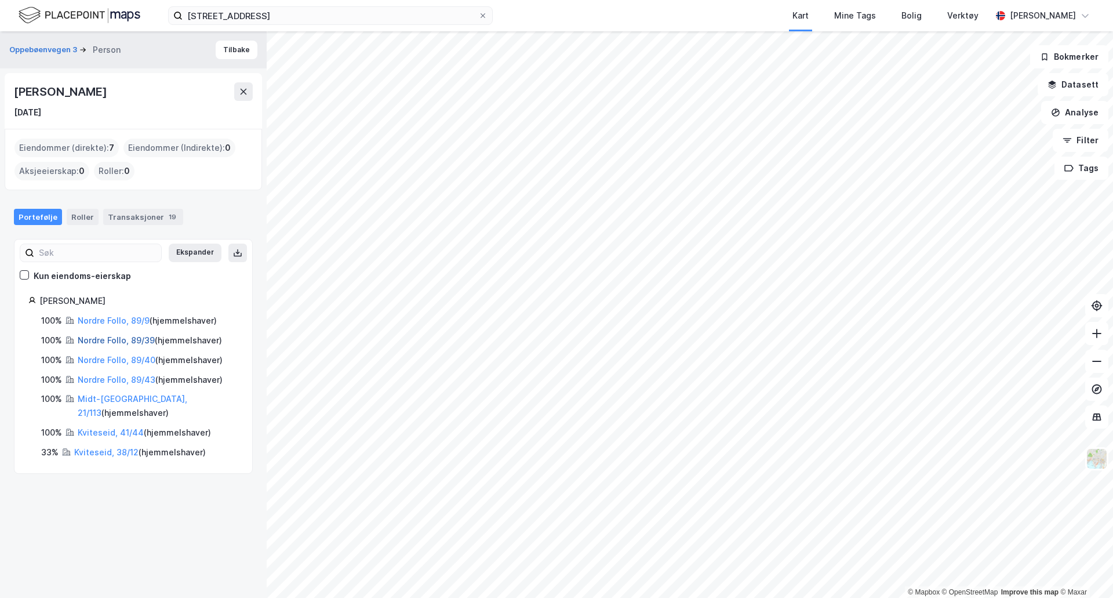
click at [128, 335] on link "Nordre Follo, 89/39" at bounding box center [116, 340] width 77 height 10
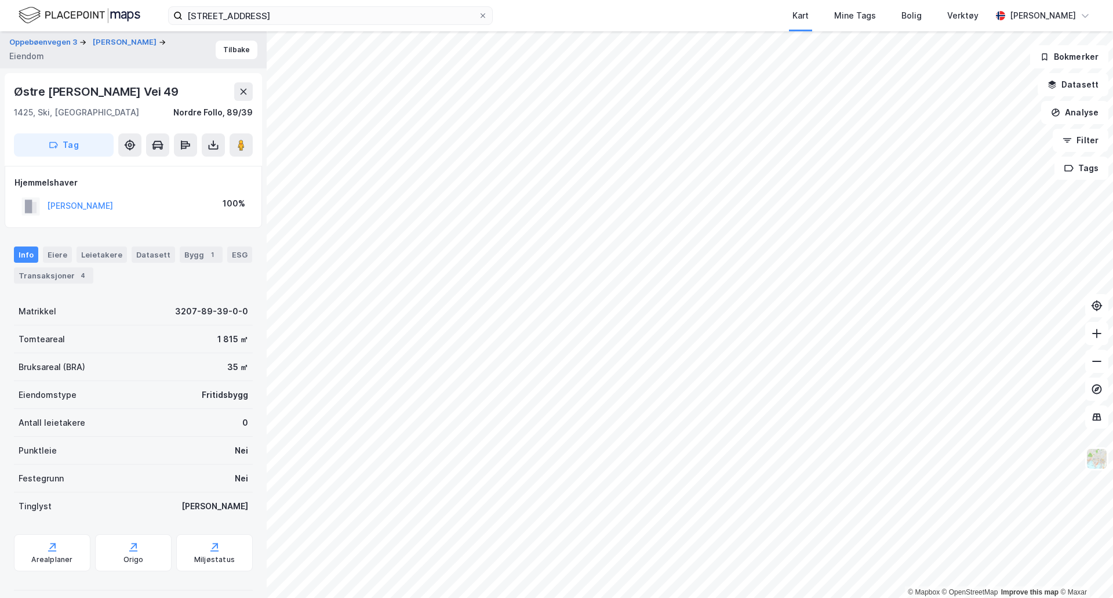
scroll to position [4, 0]
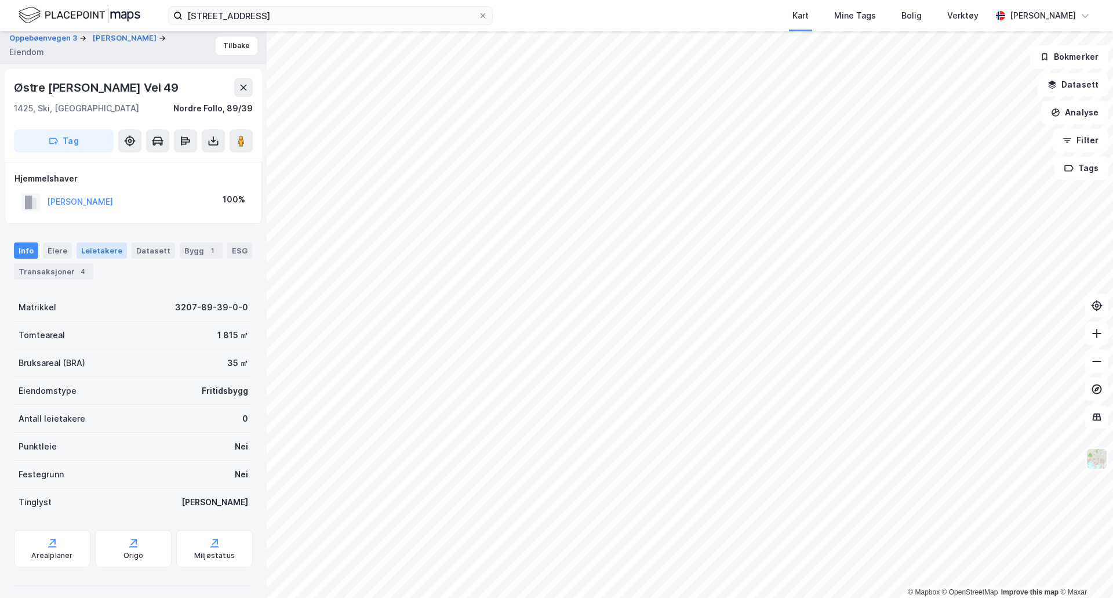
click at [99, 255] on div "Leietakere" at bounding box center [102, 250] width 50 height 16
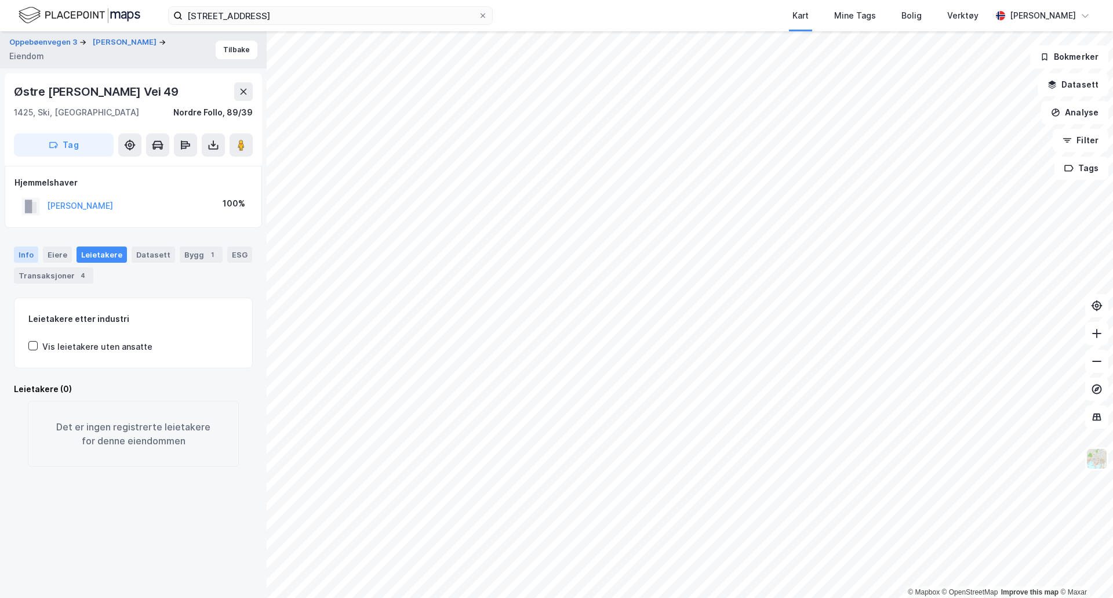
click at [24, 252] on div "Info" at bounding box center [26, 254] width 24 height 16
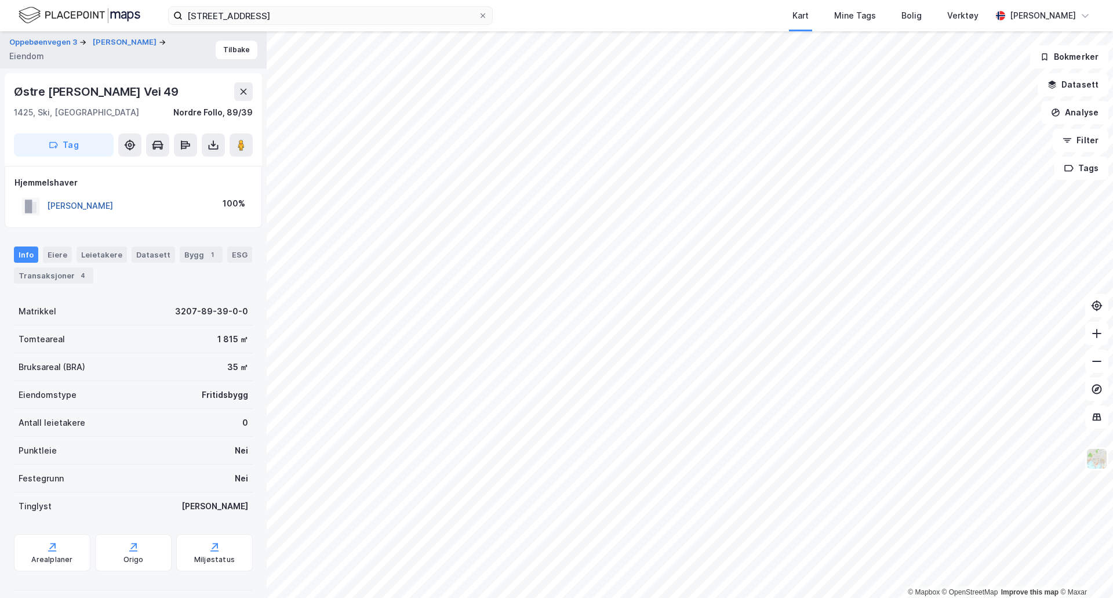
click at [0, 0] on button "[PERSON_NAME]" at bounding box center [0, 0] width 0 height 0
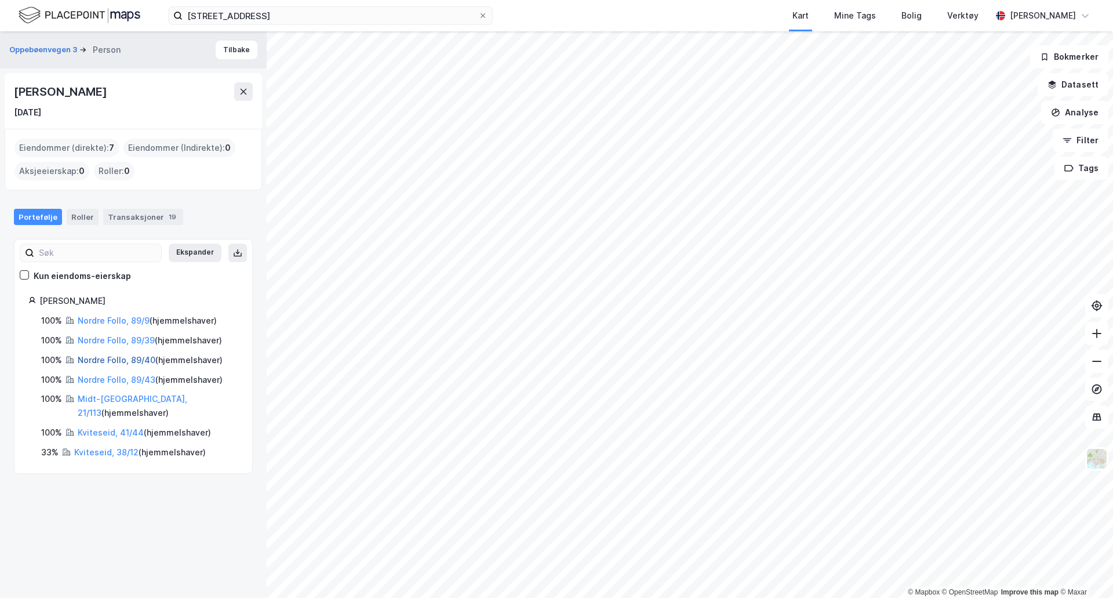
click at [117, 355] on link "Nordre Follo, 89/40" at bounding box center [117, 360] width 78 height 10
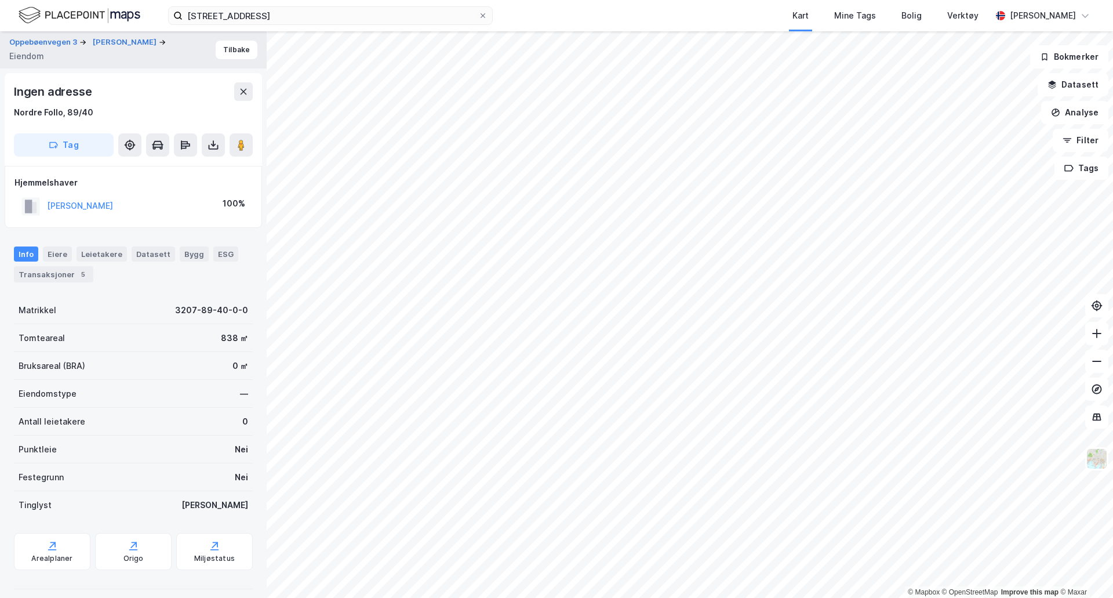
scroll to position [4, 0]
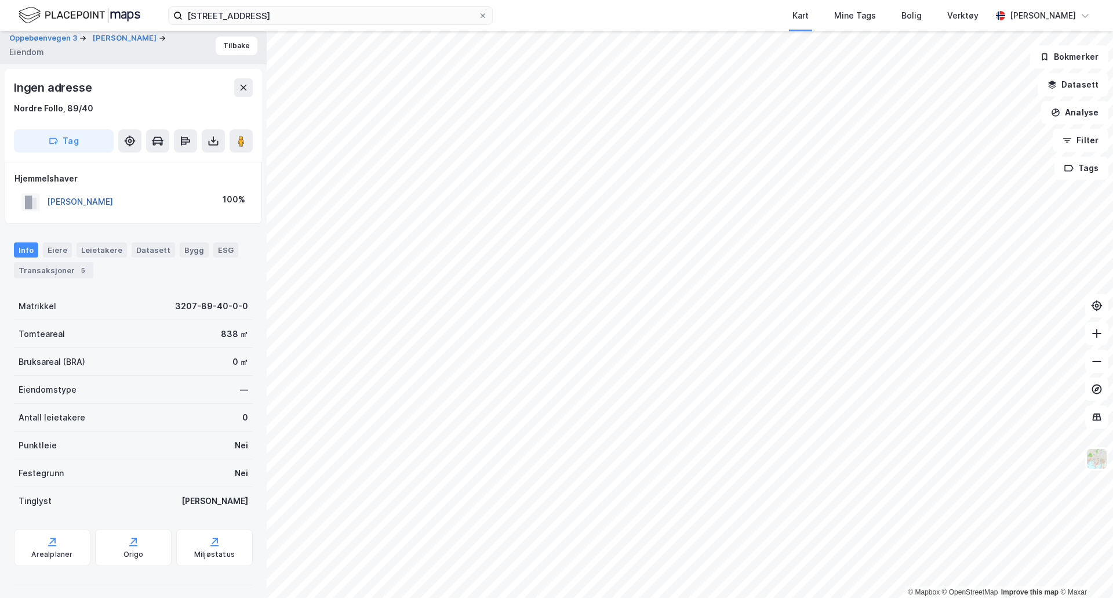
click at [0, 0] on button "[PERSON_NAME]" at bounding box center [0, 0] width 0 height 0
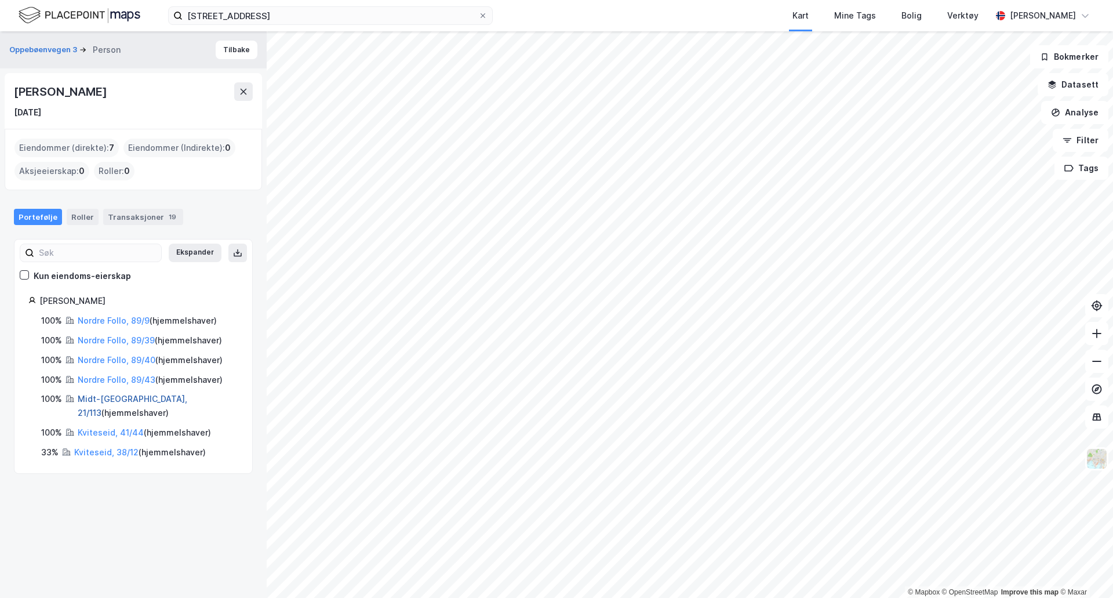
click at [132, 397] on link "Midt-Telemark, 21/113" at bounding box center [133, 406] width 110 height 24
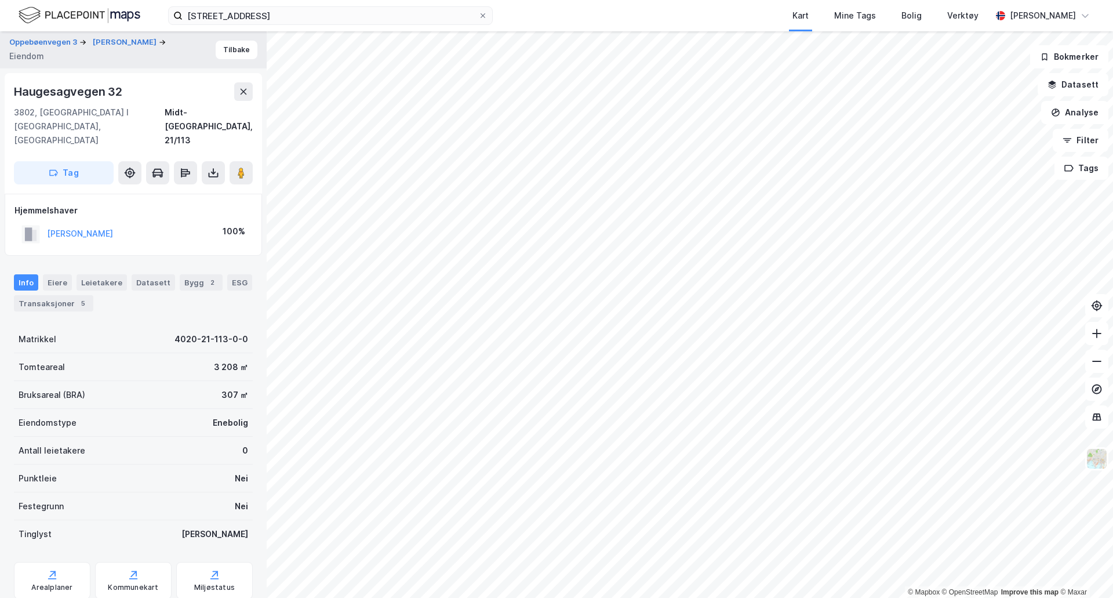
scroll to position [4, 0]
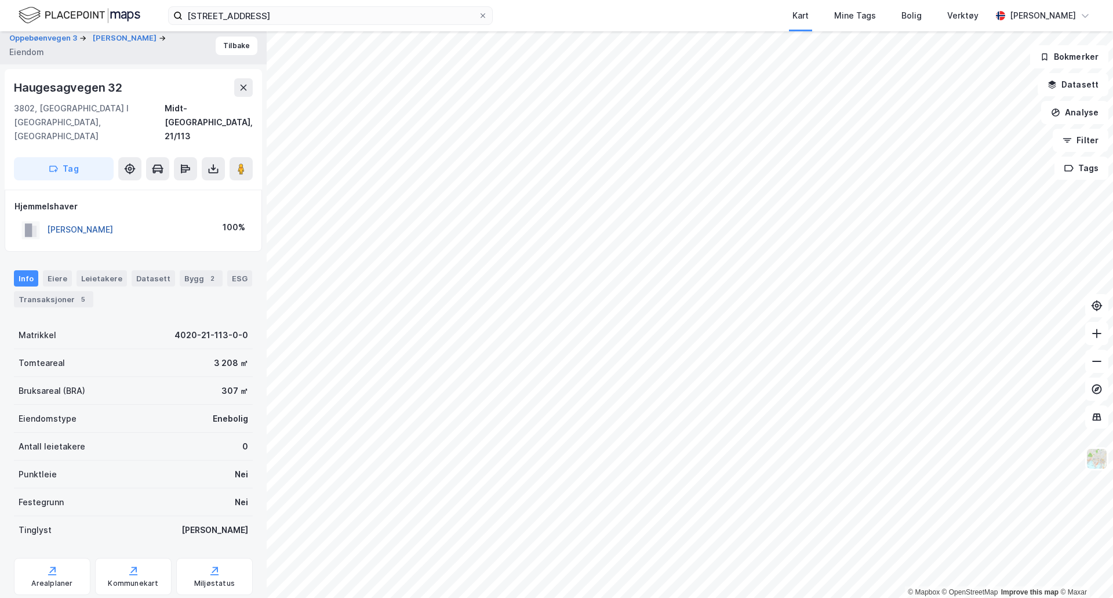
click at [0, 0] on button "[PERSON_NAME]" at bounding box center [0, 0] width 0 height 0
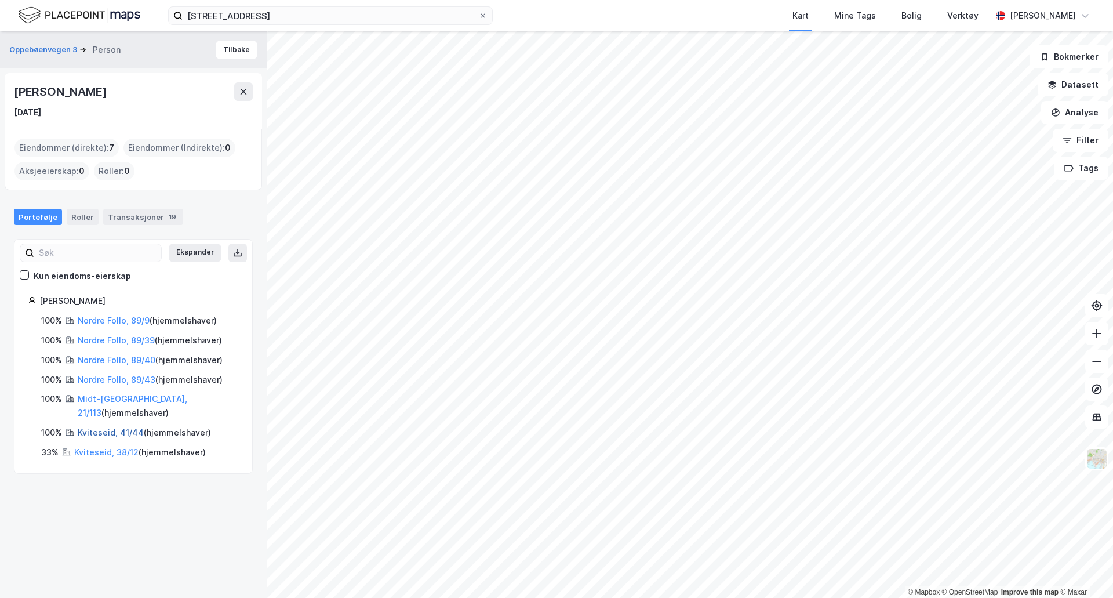
click at [110, 429] on link "Kviteseid, 41/44" at bounding box center [111, 432] width 66 height 10
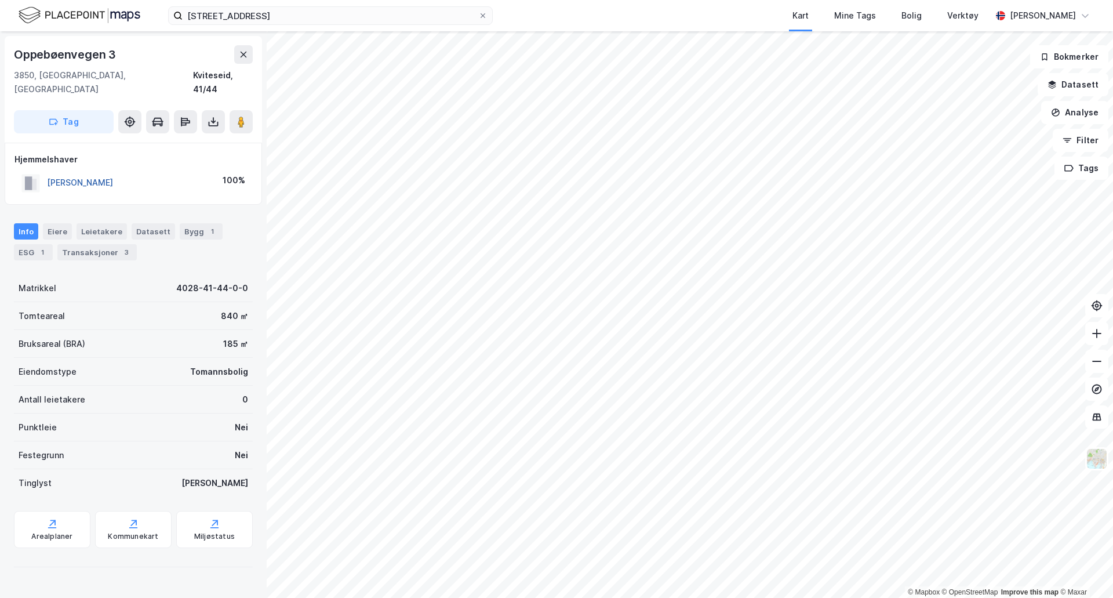
click at [0, 0] on button "[PERSON_NAME]" at bounding box center [0, 0] width 0 height 0
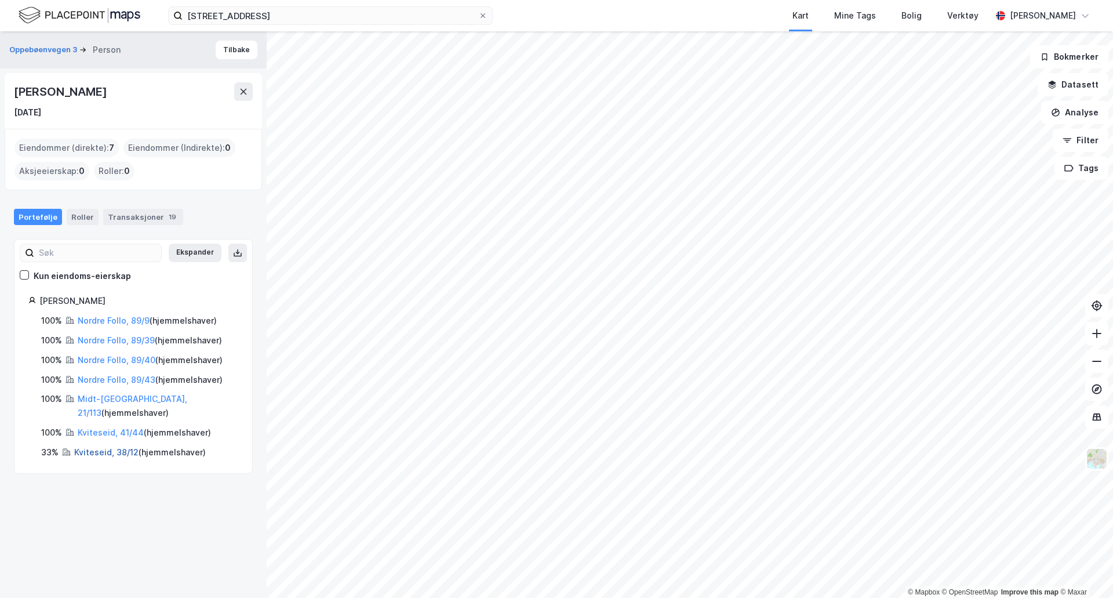
click at [96, 454] on link "Kviteseid, 38/12" at bounding box center [106, 452] width 64 height 10
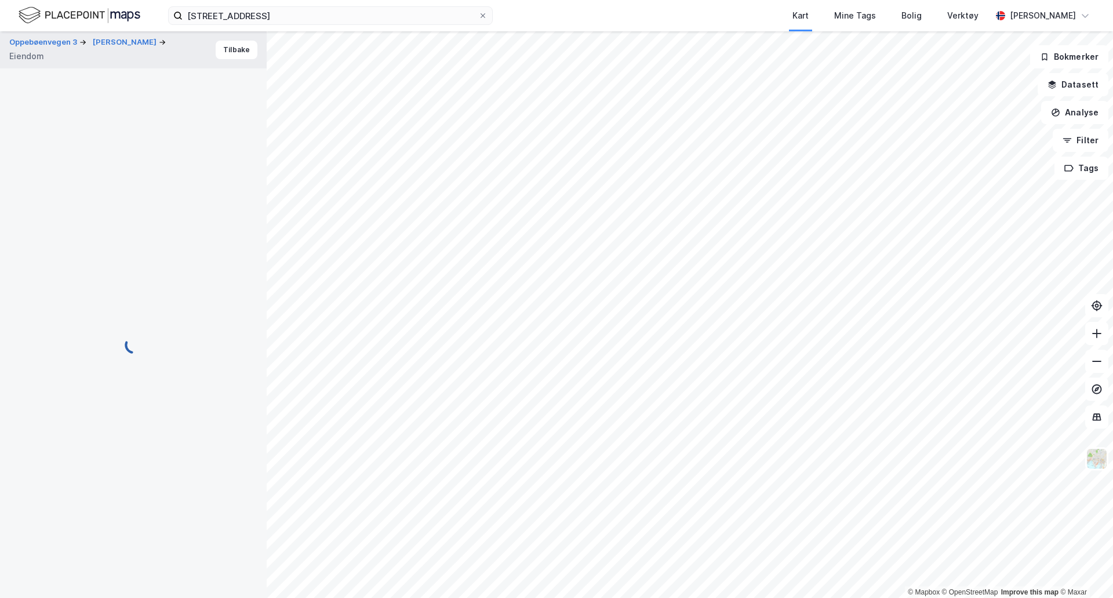
scroll to position [4, 0]
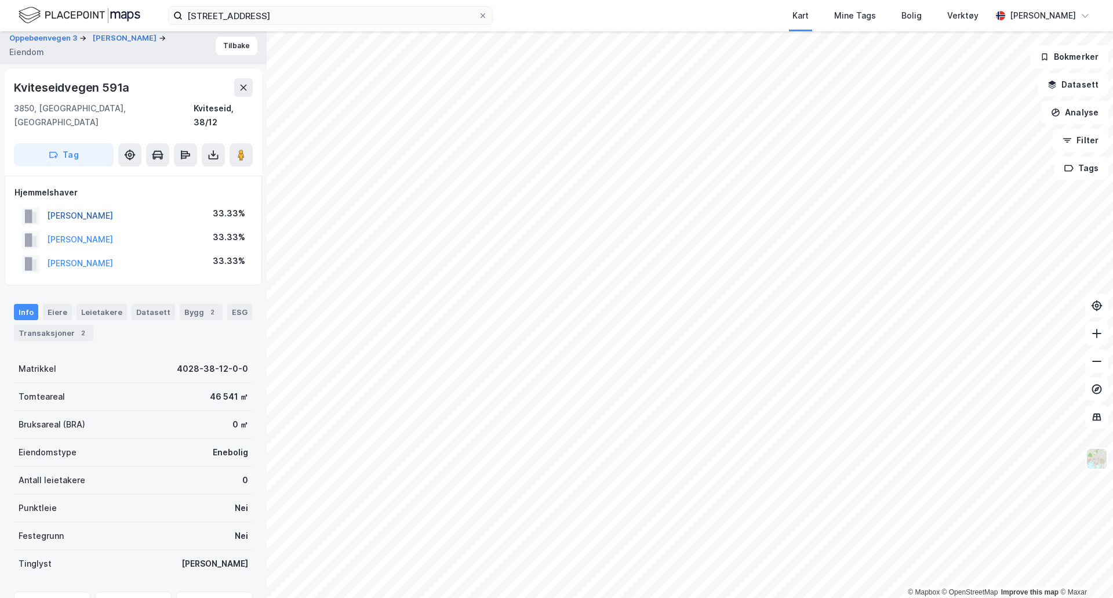
click at [0, 0] on button "[PERSON_NAME]" at bounding box center [0, 0] width 0 height 0
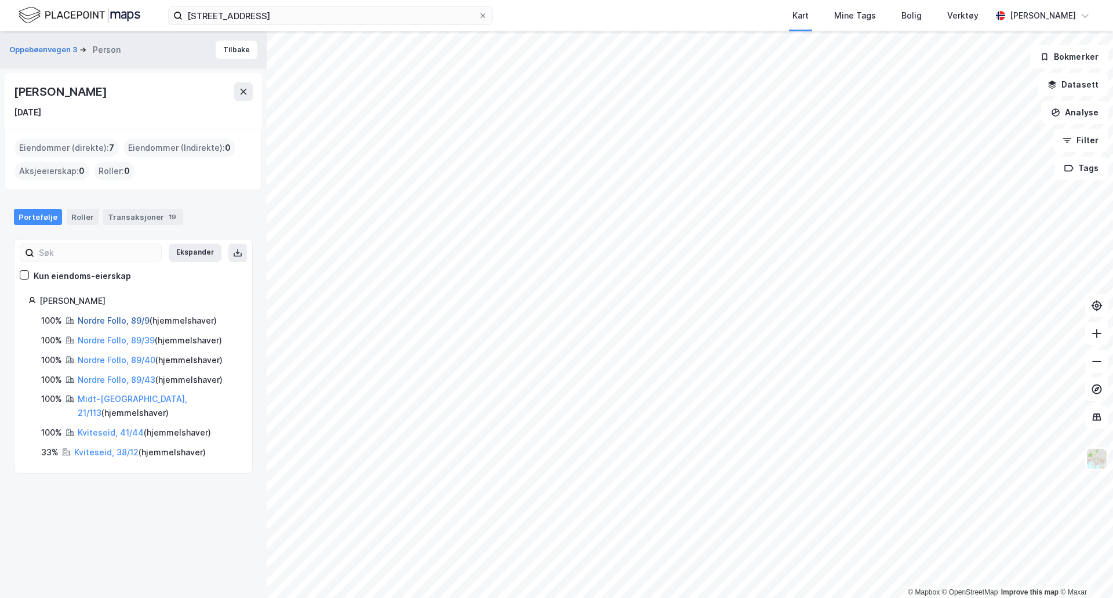
click at [136, 323] on link "Nordre Follo, 89/9" at bounding box center [114, 320] width 72 height 10
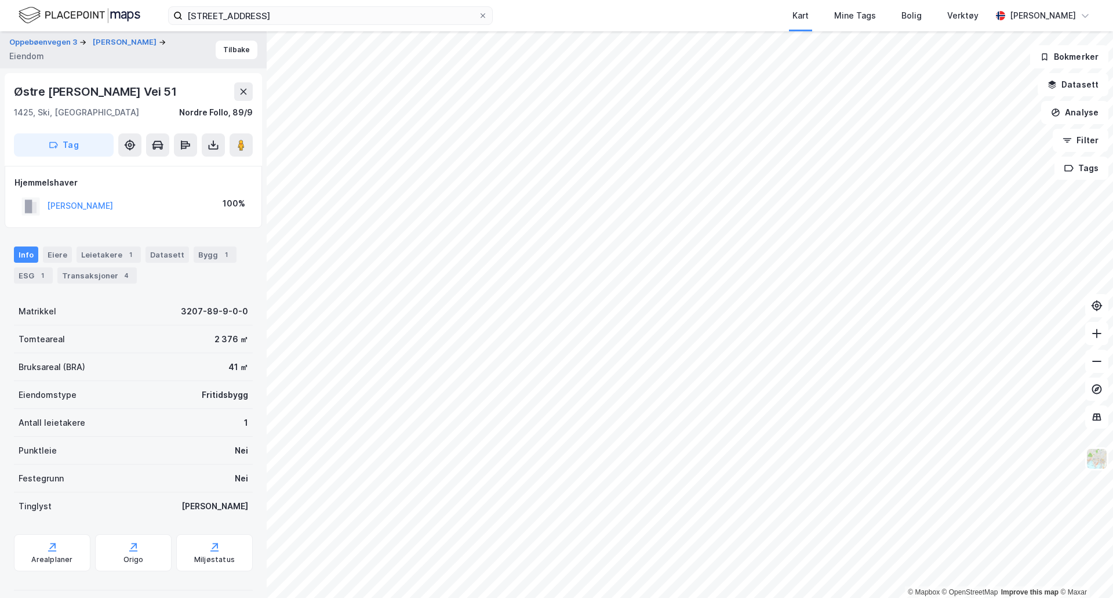
scroll to position [4, 0]
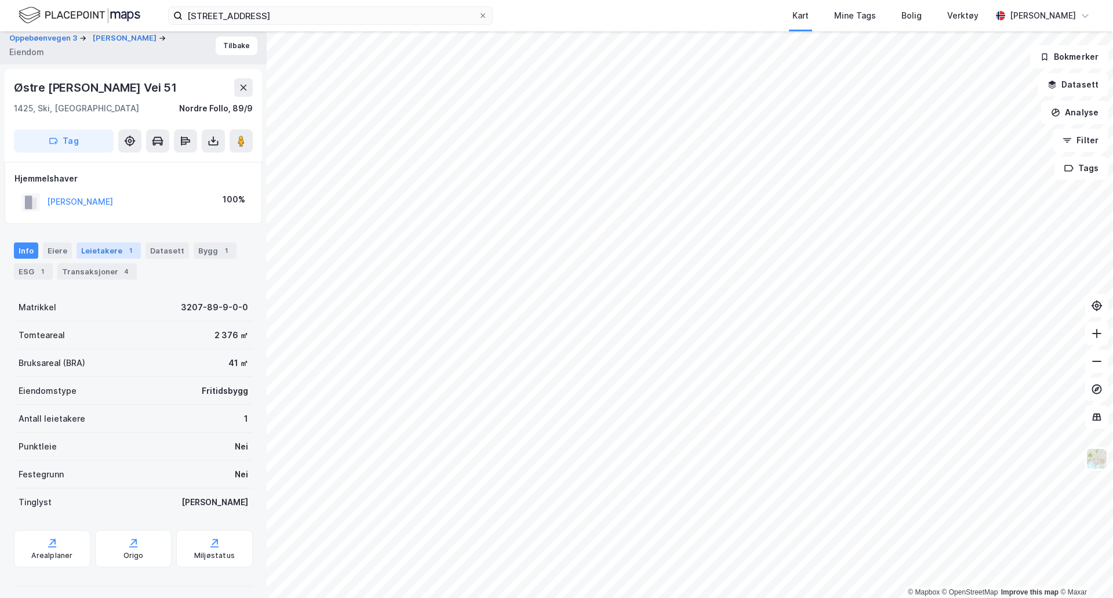
click at [113, 253] on div "Leietakere 1" at bounding box center [109, 250] width 64 height 16
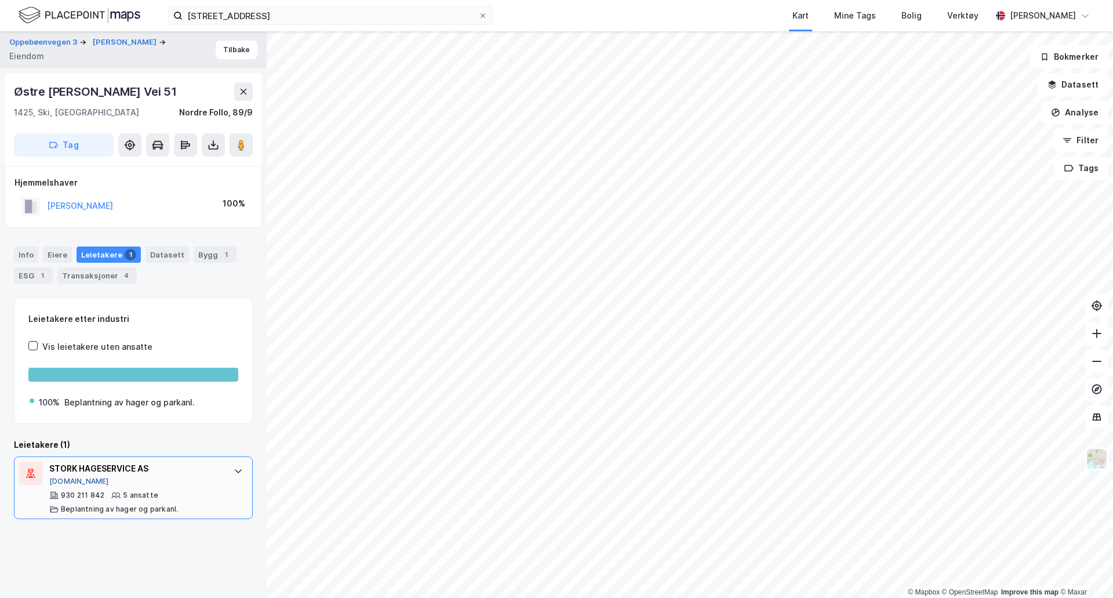
click at [66, 479] on button "Proff.no" at bounding box center [79, 481] width 60 height 9
click at [68, 484] on button "Proff.no" at bounding box center [79, 481] width 60 height 9
click at [28, 253] on div "Info" at bounding box center [26, 254] width 24 height 16
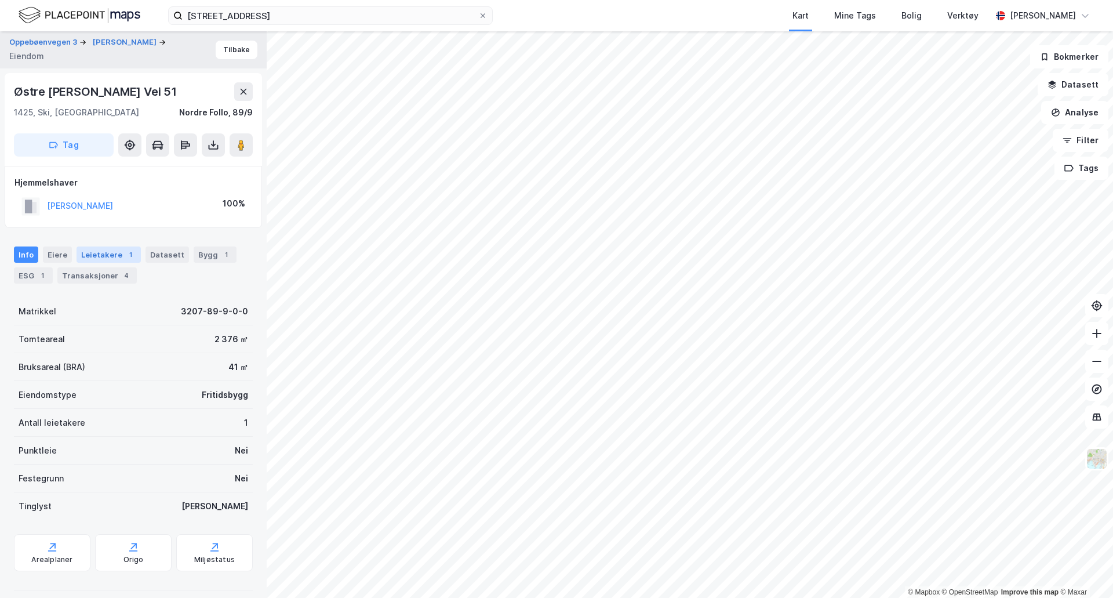
click at [111, 255] on div "Leietakere 1" at bounding box center [109, 254] width 64 height 16
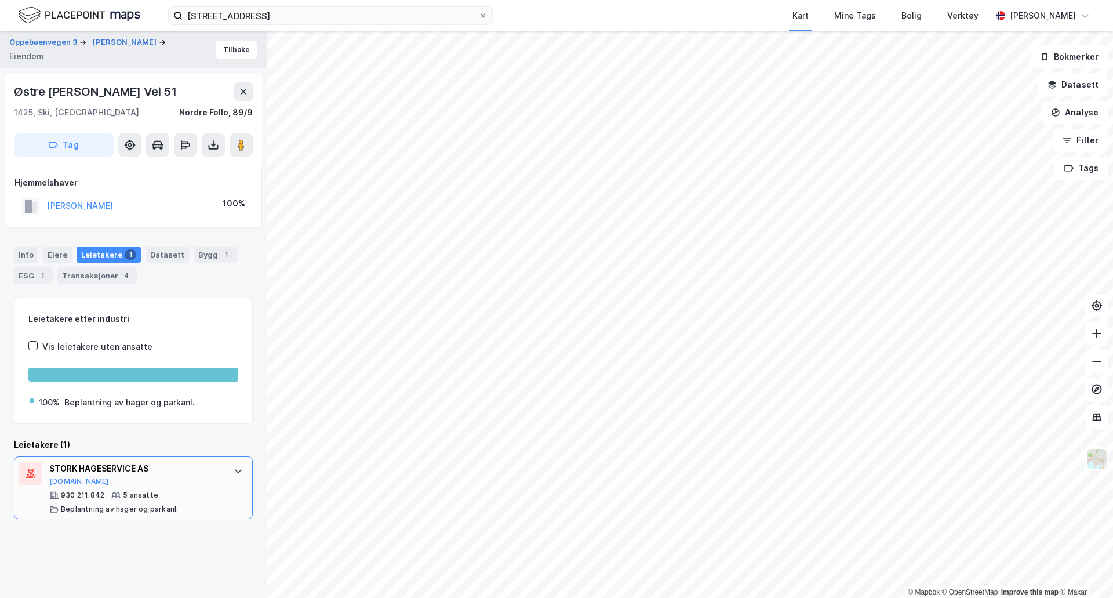
click at [229, 477] on div at bounding box center [238, 471] width 19 height 19
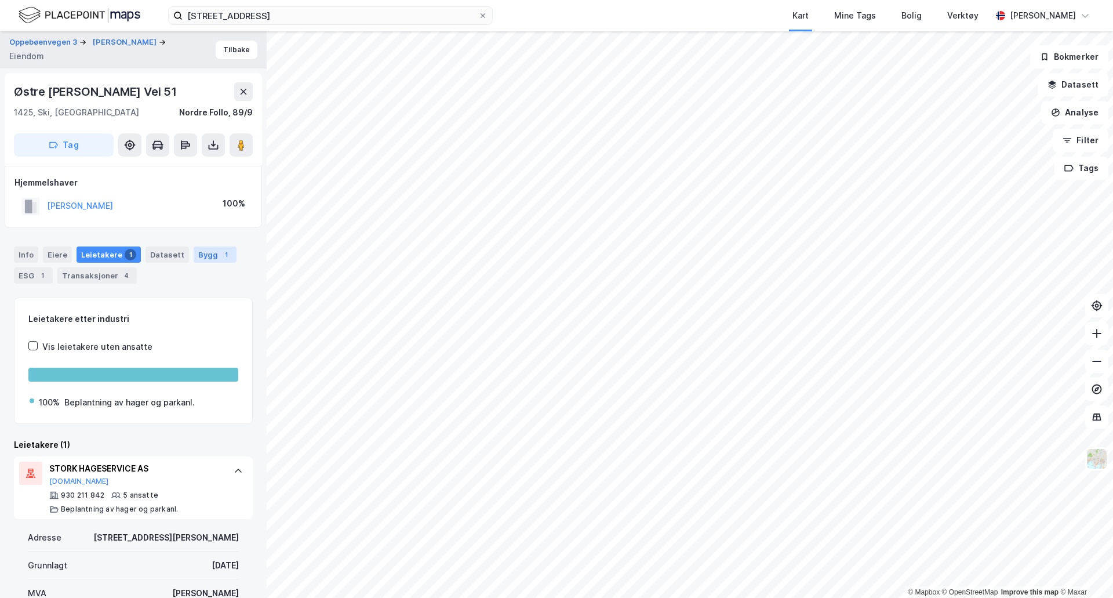
click at [198, 262] on div "Bygg 1" at bounding box center [215, 254] width 43 height 16
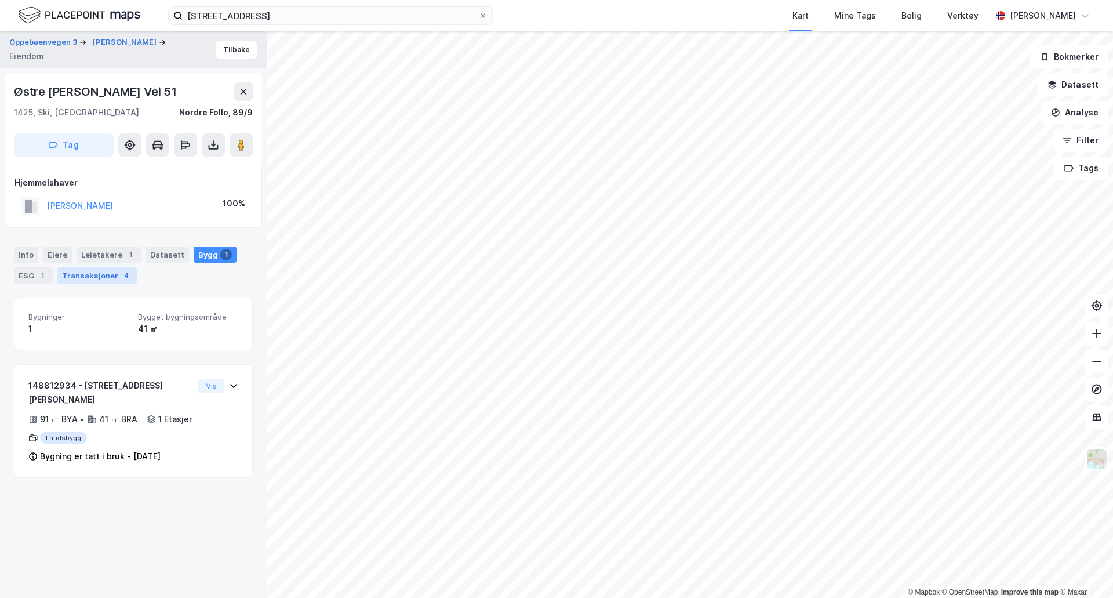
click at [108, 271] on div "Transaksjoner 4" at bounding box center [96, 275] width 79 height 16
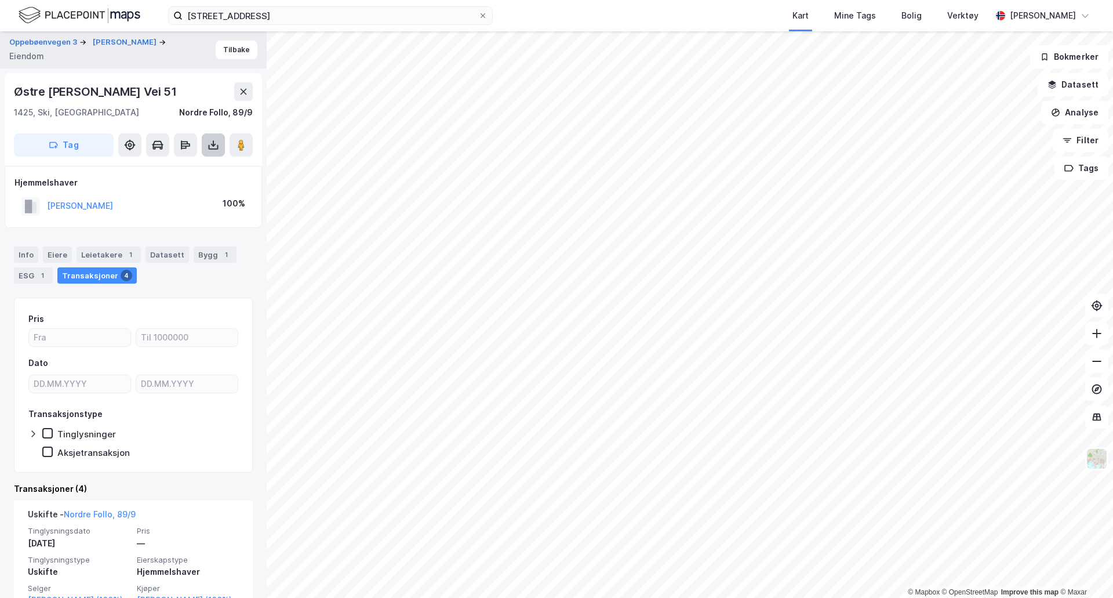
click at [211, 147] on icon at bounding box center [214, 145] width 12 height 12
click at [197, 165] on div "Last ned grunnbok" at bounding box center [163, 168] width 124 height 19
click at [104, 257] on div "Leietakere 1" at bounding box center [109, 254] width 64 height 16
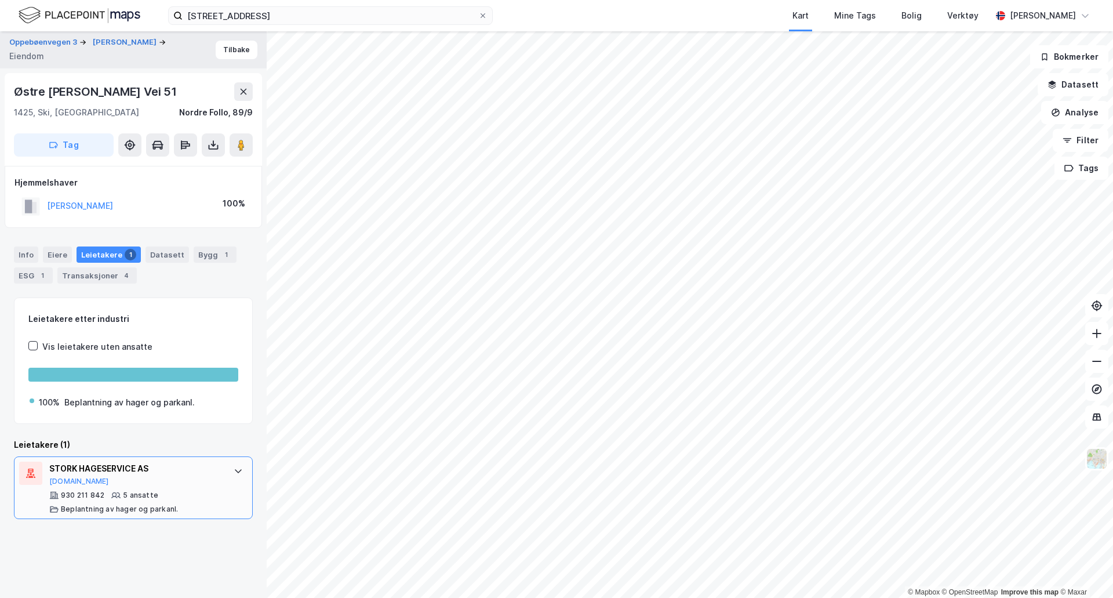
click at [227, 482] on div "STORK HAGESERVICE AS Proff.no 930 211 842 5 ansatte Beplantning av hager og par…" at bounding box center [133, 487] width 239 height 63
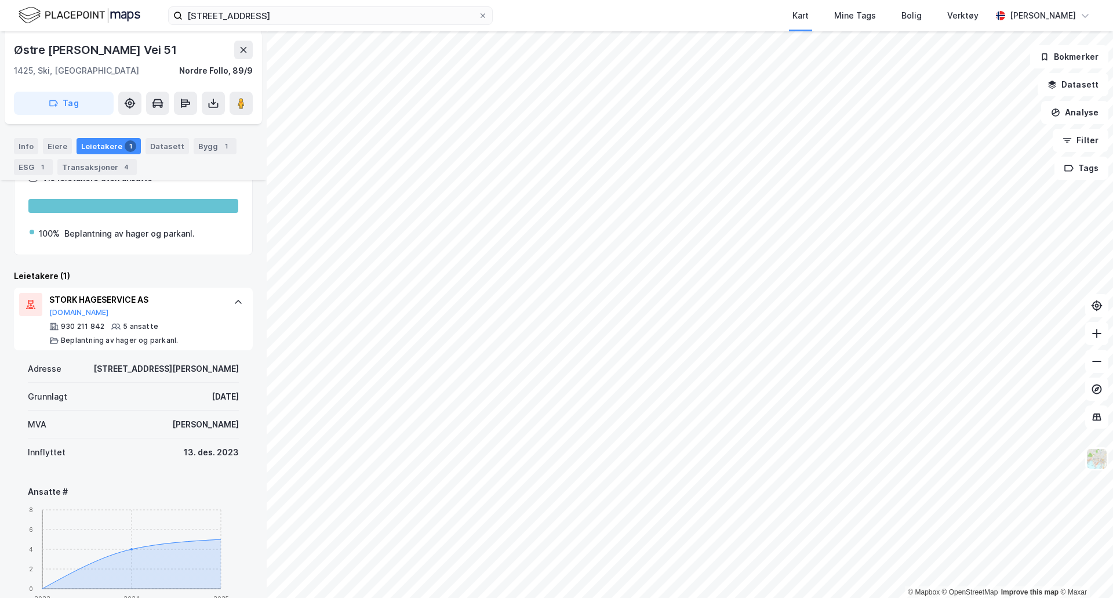
scroll to position [174, 0]
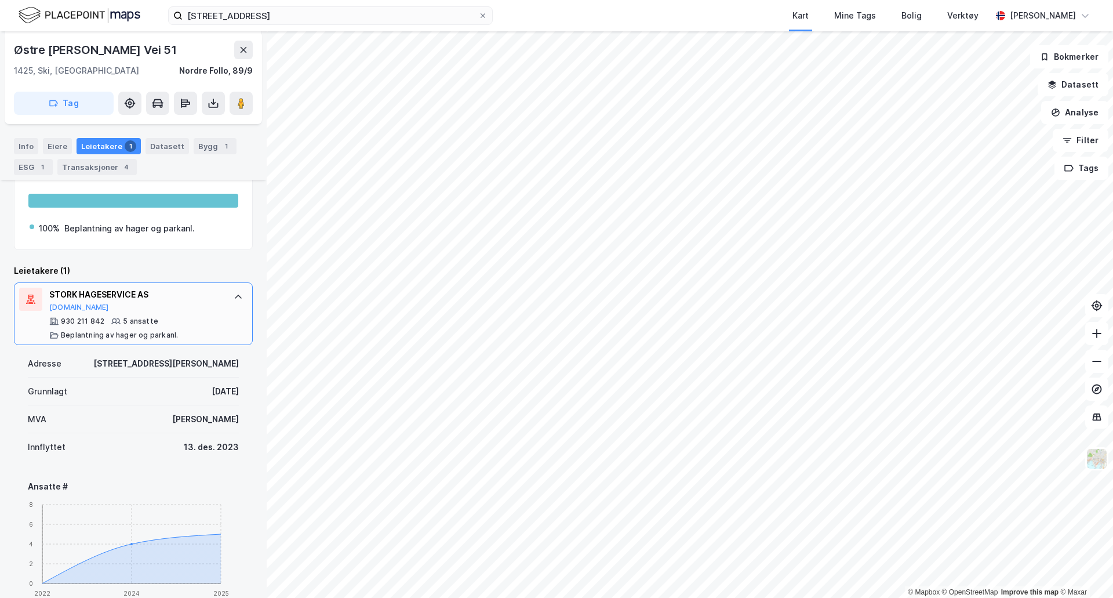
click at [142, 318] on div "5 ansatte" at bounding box center [140, 321] width 35 height 9
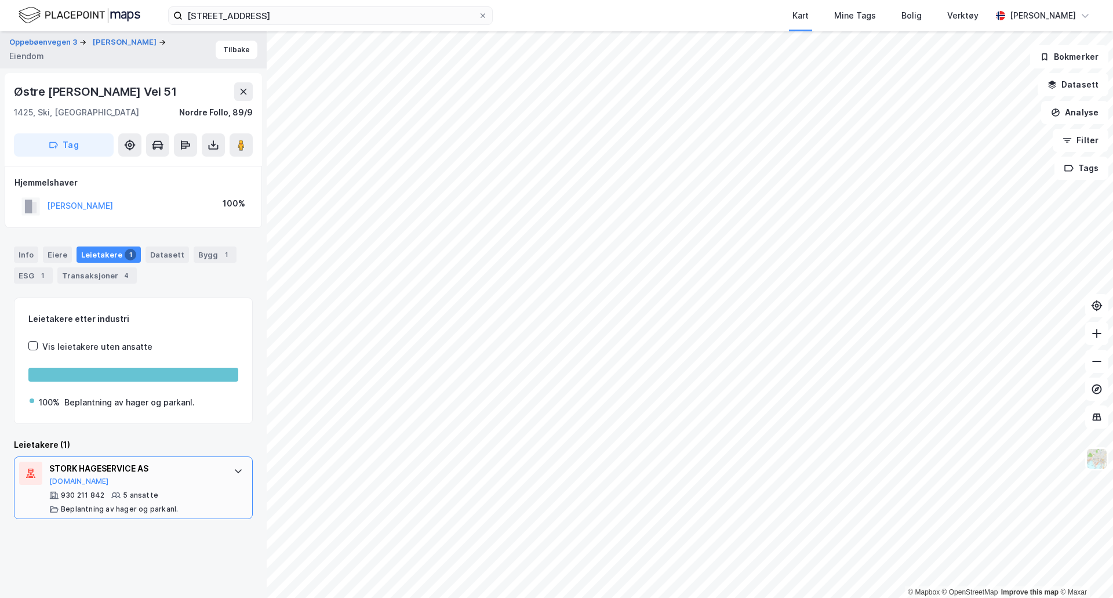
scroll to position [0, 0]
click at [164, 488] on div "STORK HAGESERVICE AS Proff.no 930 211 842 5 ansatte Beplantning av hager og par…" at bounding box center [135, 488] width 173 height 52
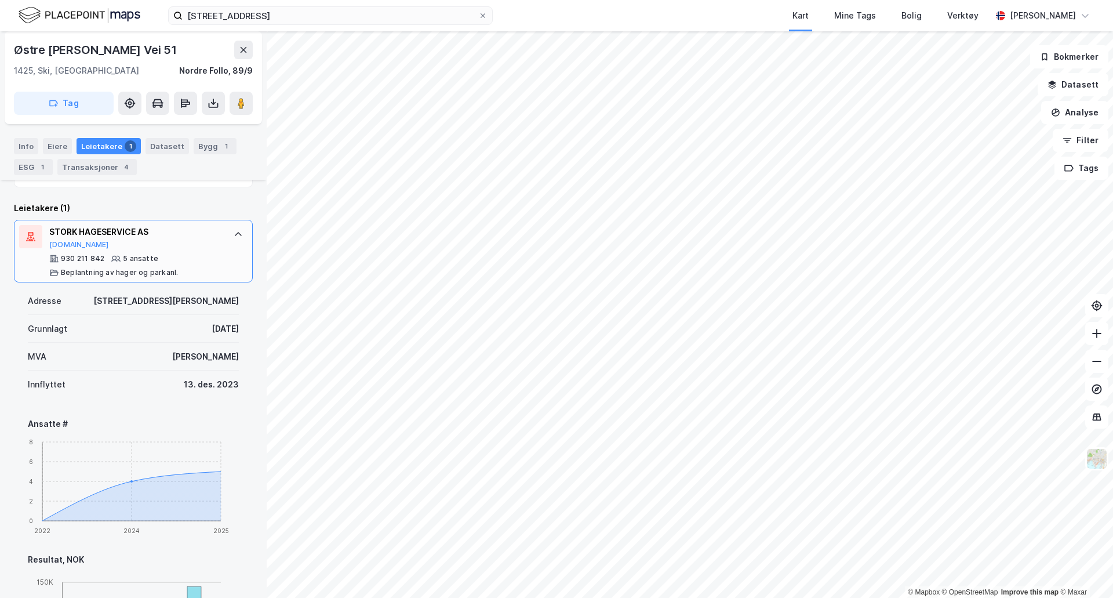
scroll to position [236, 0]
click at [72, 245] on button "Proff.no" at bounding box center [79, 245] width 60 height 9
